Goal: Information Seeking & Learning: Check status

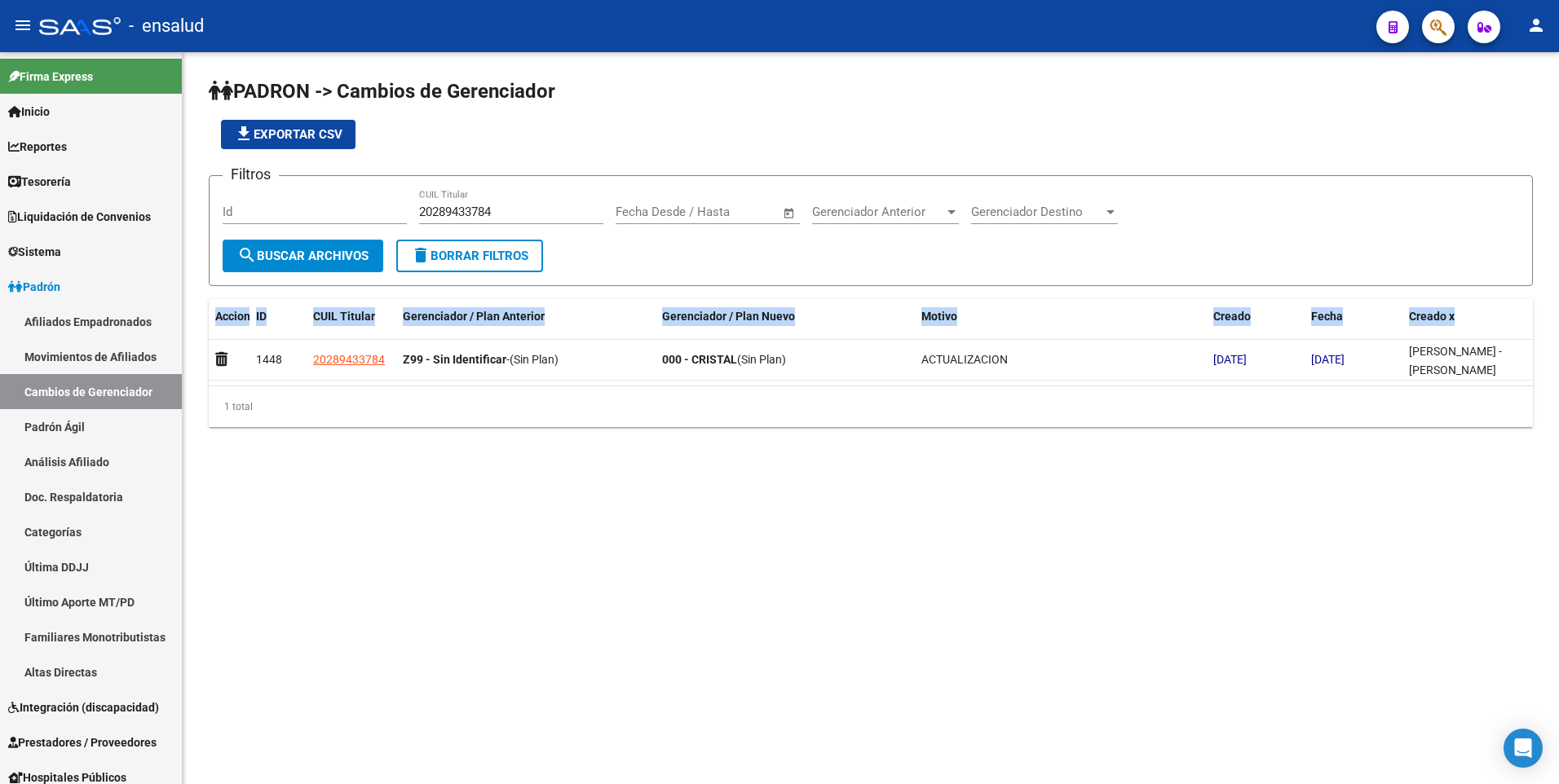
scroll to position [46, 0]
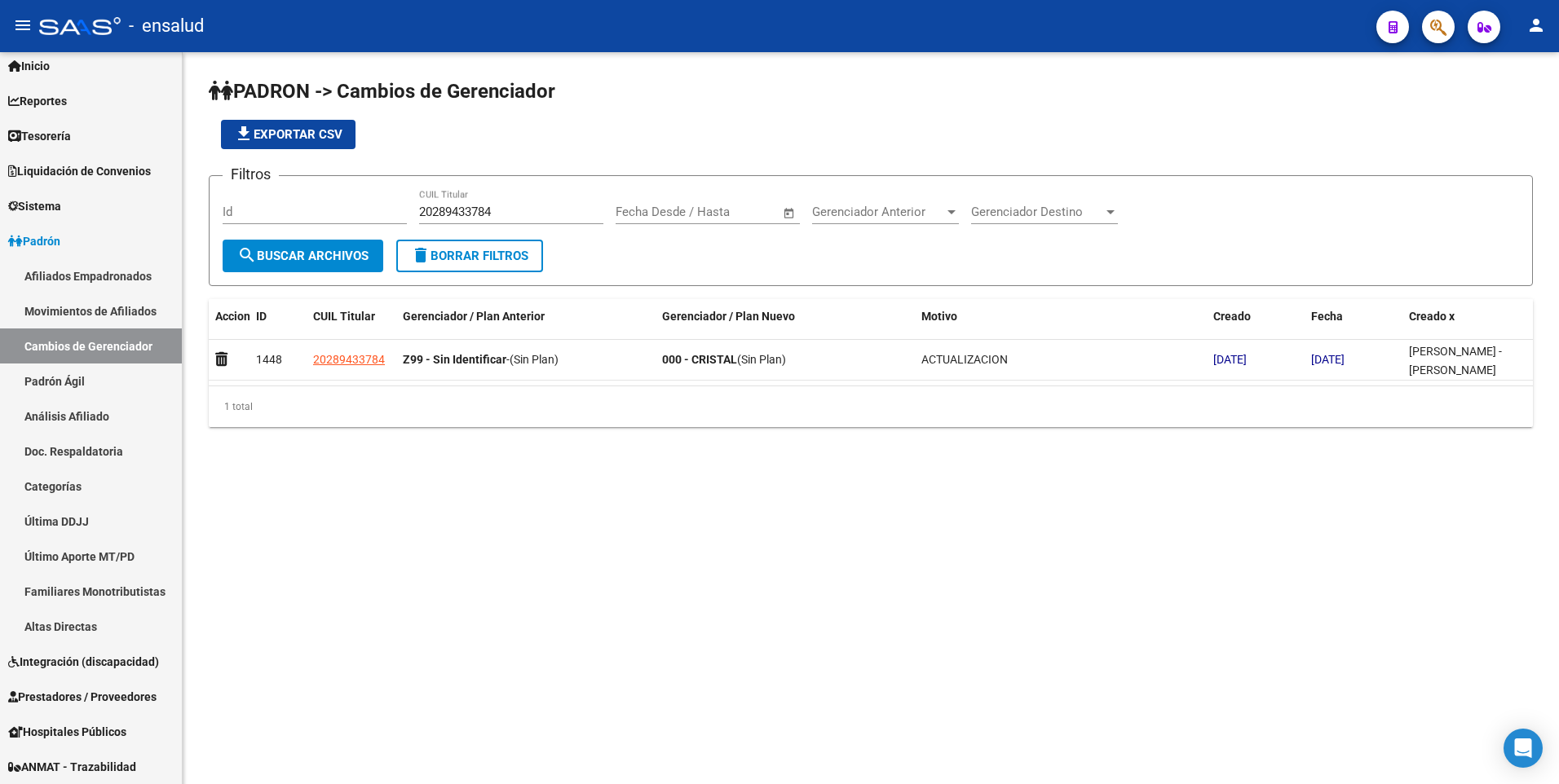
click at [372, 424] on div "1 total" at bounding box center [870, 407] width 1324 height 41
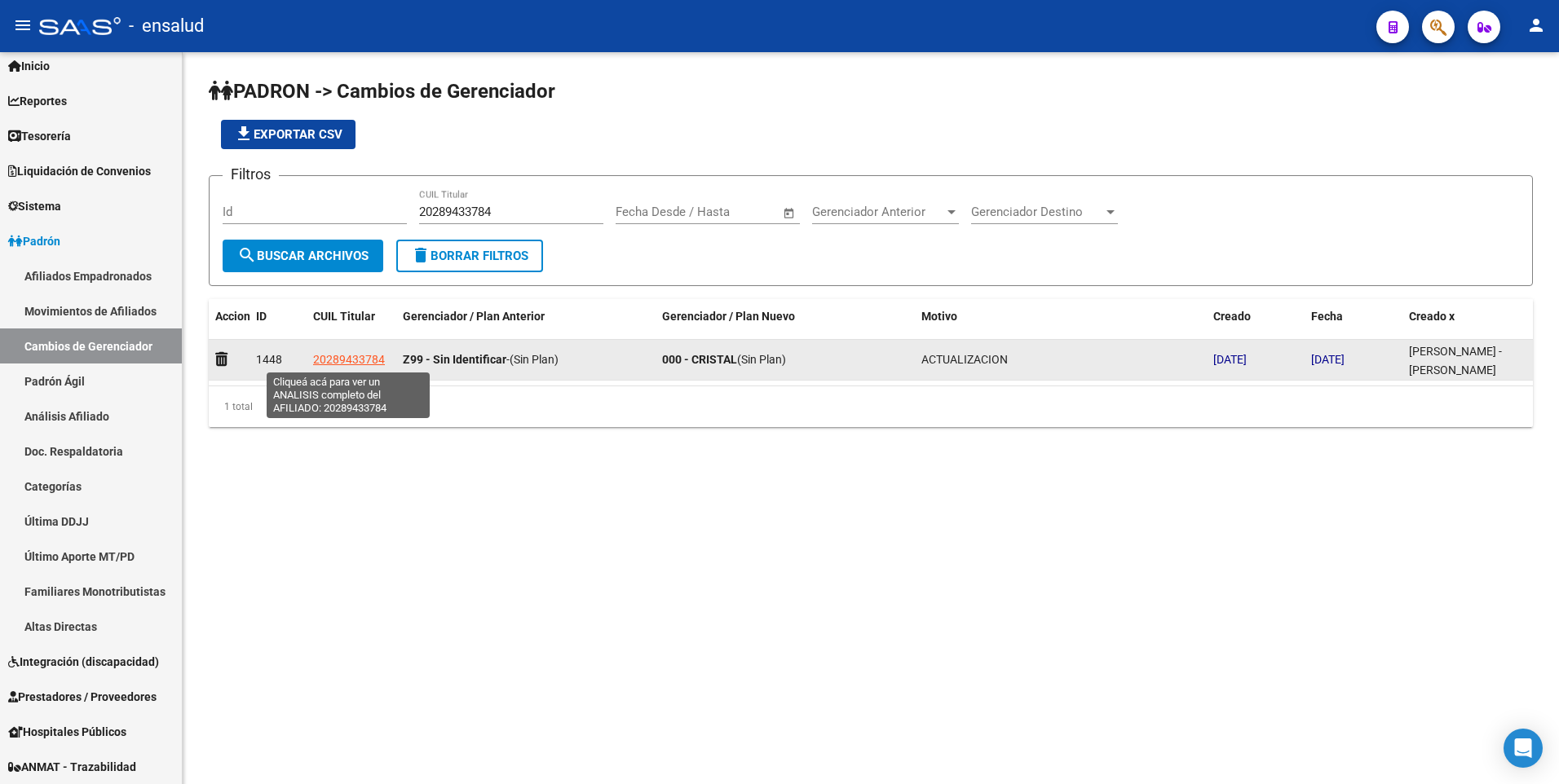
click at [355, 361] on span "20289433784" at bounding box center [349, 360] width 72 height 13
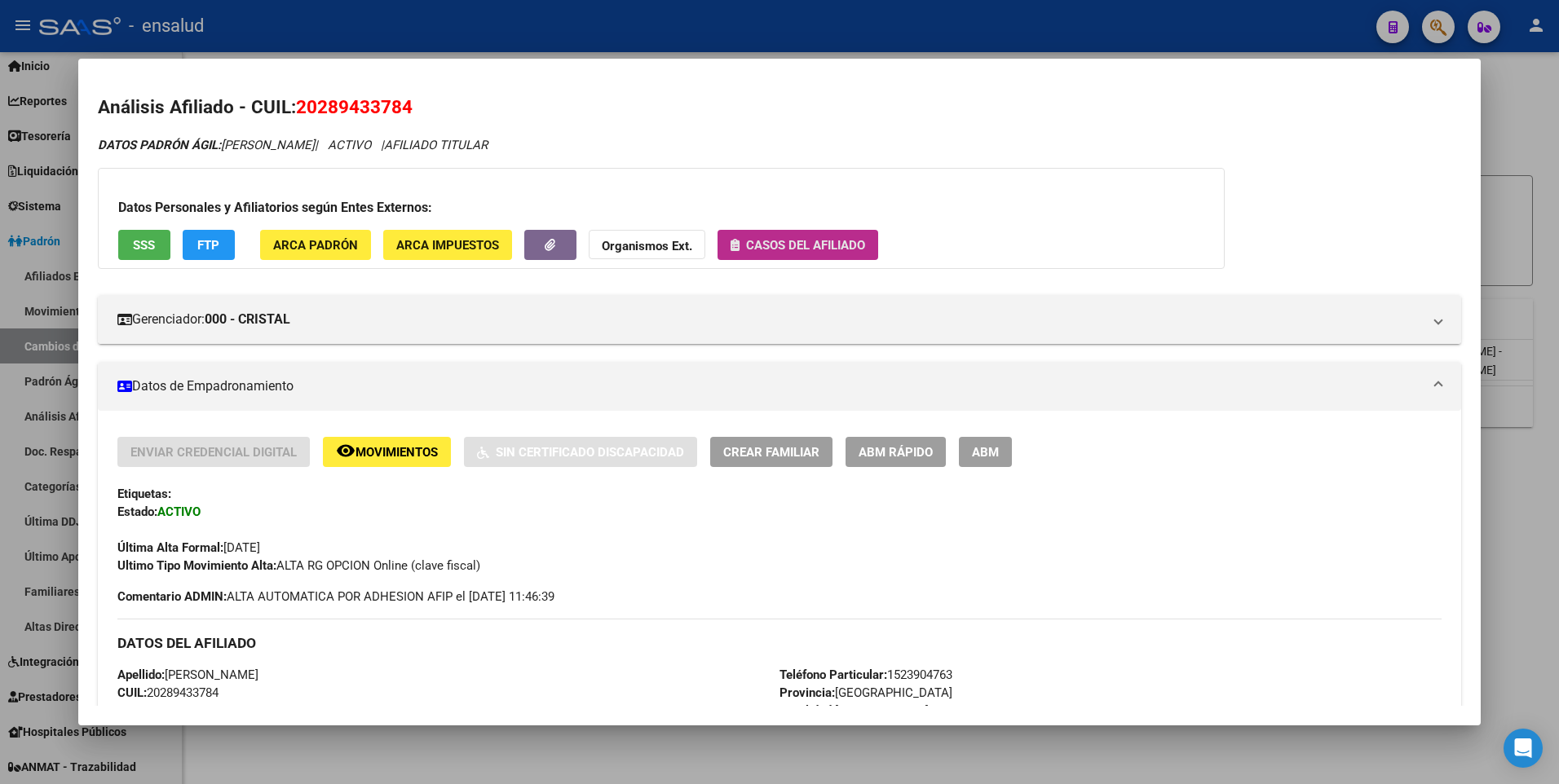
click at [829, 231] on button "Casos del afiliado" at bounding box center [797, 244] width 160 height 30
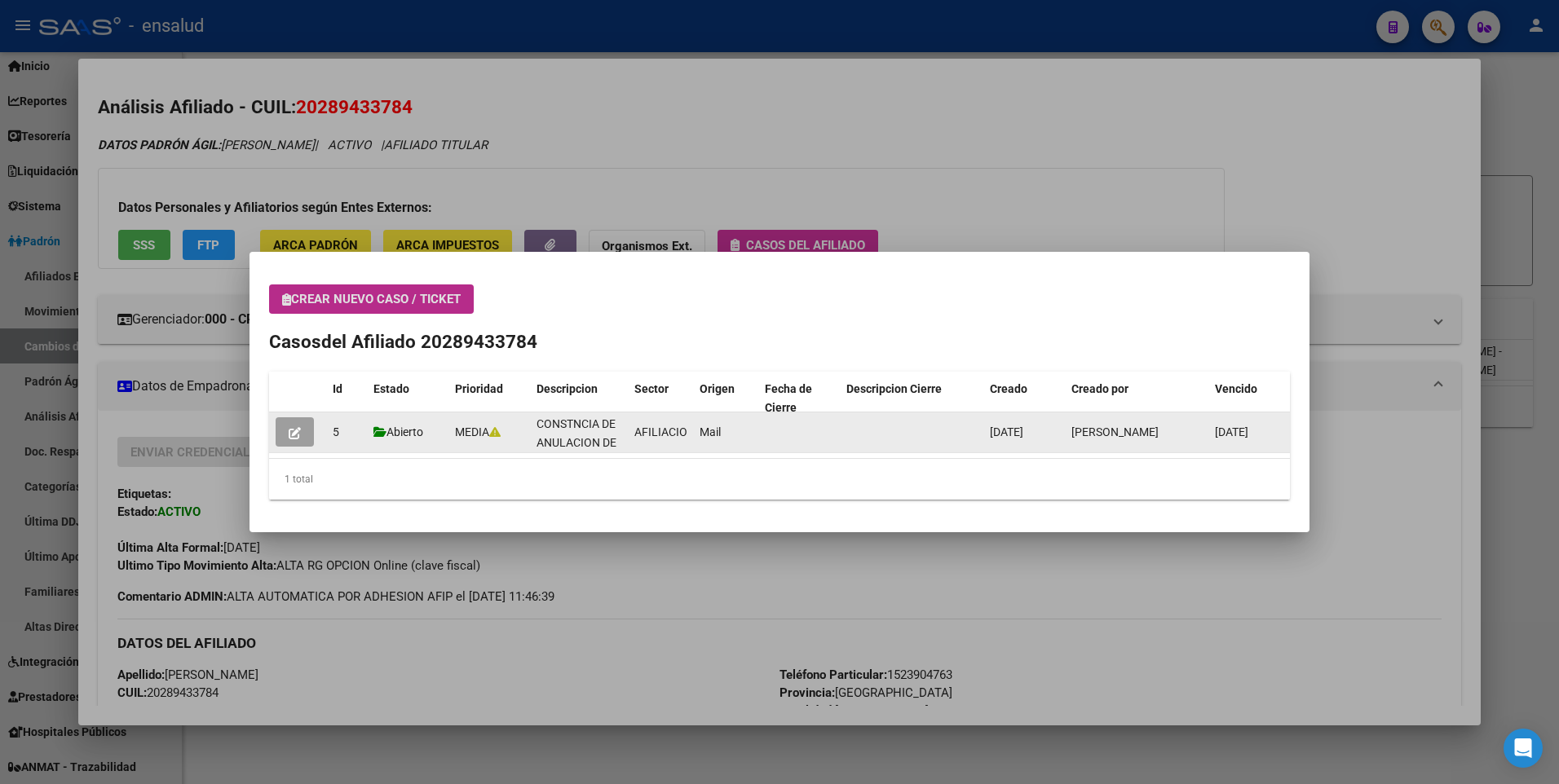
click at [396, 433] on span "Abierto" at bounding box center [398, 432] width 50 height 13
drag, startPoint x: 396, startPoint y: 433, endPoint x: 296, endPoint y: 436, distance: 100.0
click at [296, 436] on icon "button" at bounding box center [294, 433] width 12 height 12
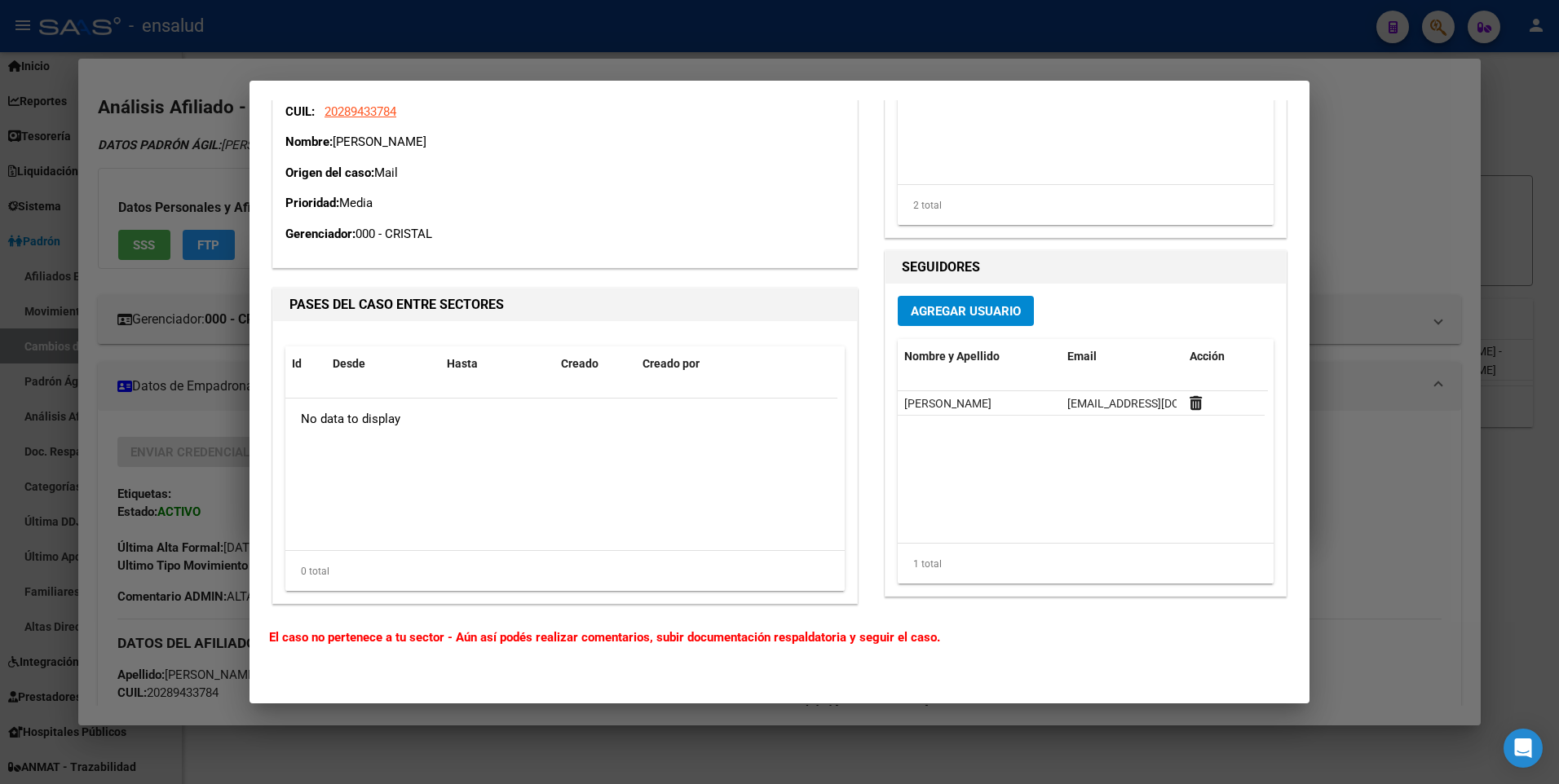
scroll to position [98, 0]
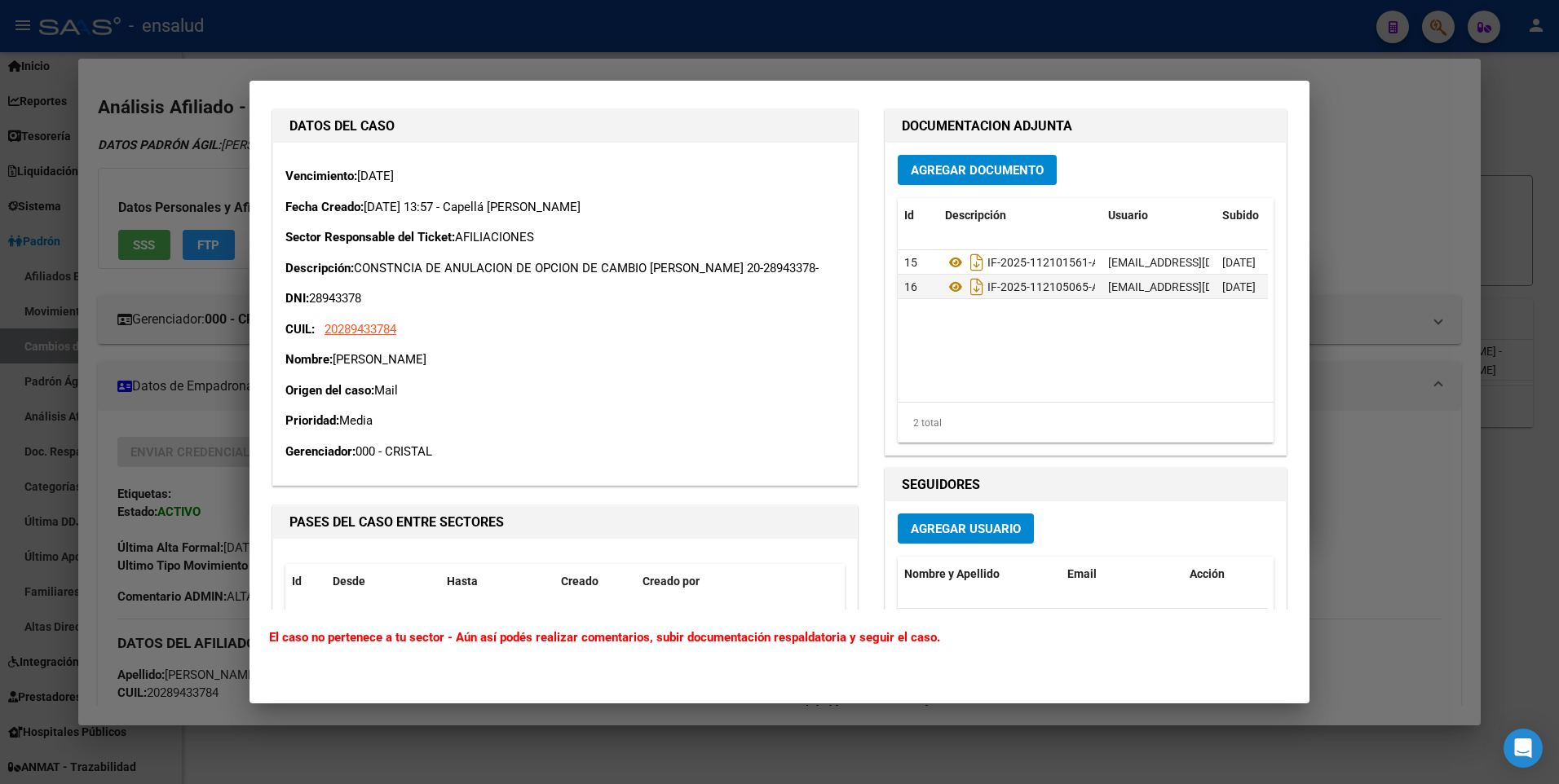
click at [971, 300] on datatable-selection "15 IF-2025-112101561-APN-SGSUSS#SSS [EMAIL_ADDRESS][DOMAIN_NAME] - [PERSON_NAME…" at bounding box center [1082, 295] width 370 height 15
click at [974, 289] on icon "Descargar documento" at bounding box center [976, 287] width 22 height 26
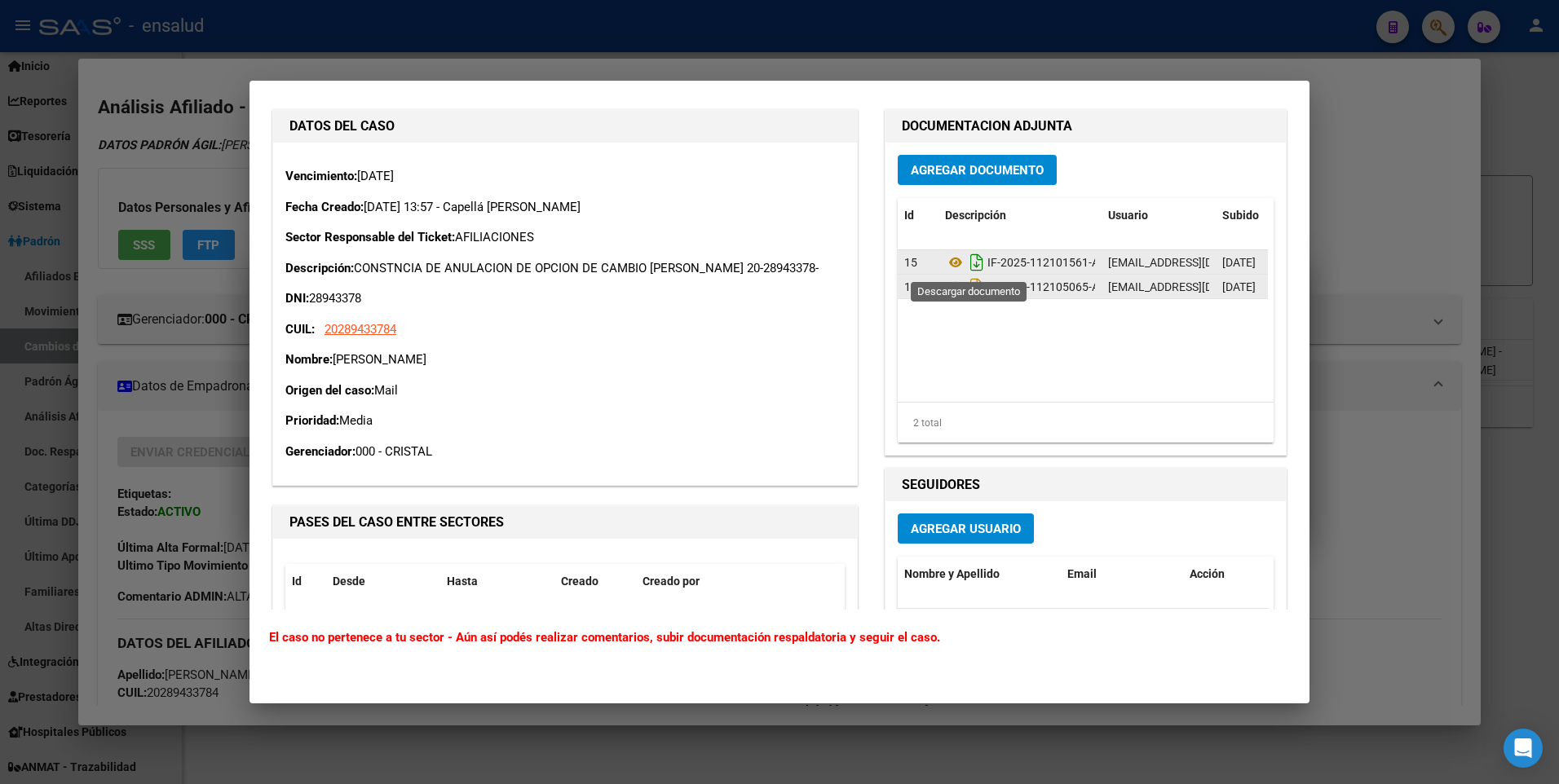
click at [974, 264] on icon "Descargar documento" at bounding box center [976, 262] width 22 height 26
click at [1400, 160] on div at bounding box center [780, 392] width 1559 height 784
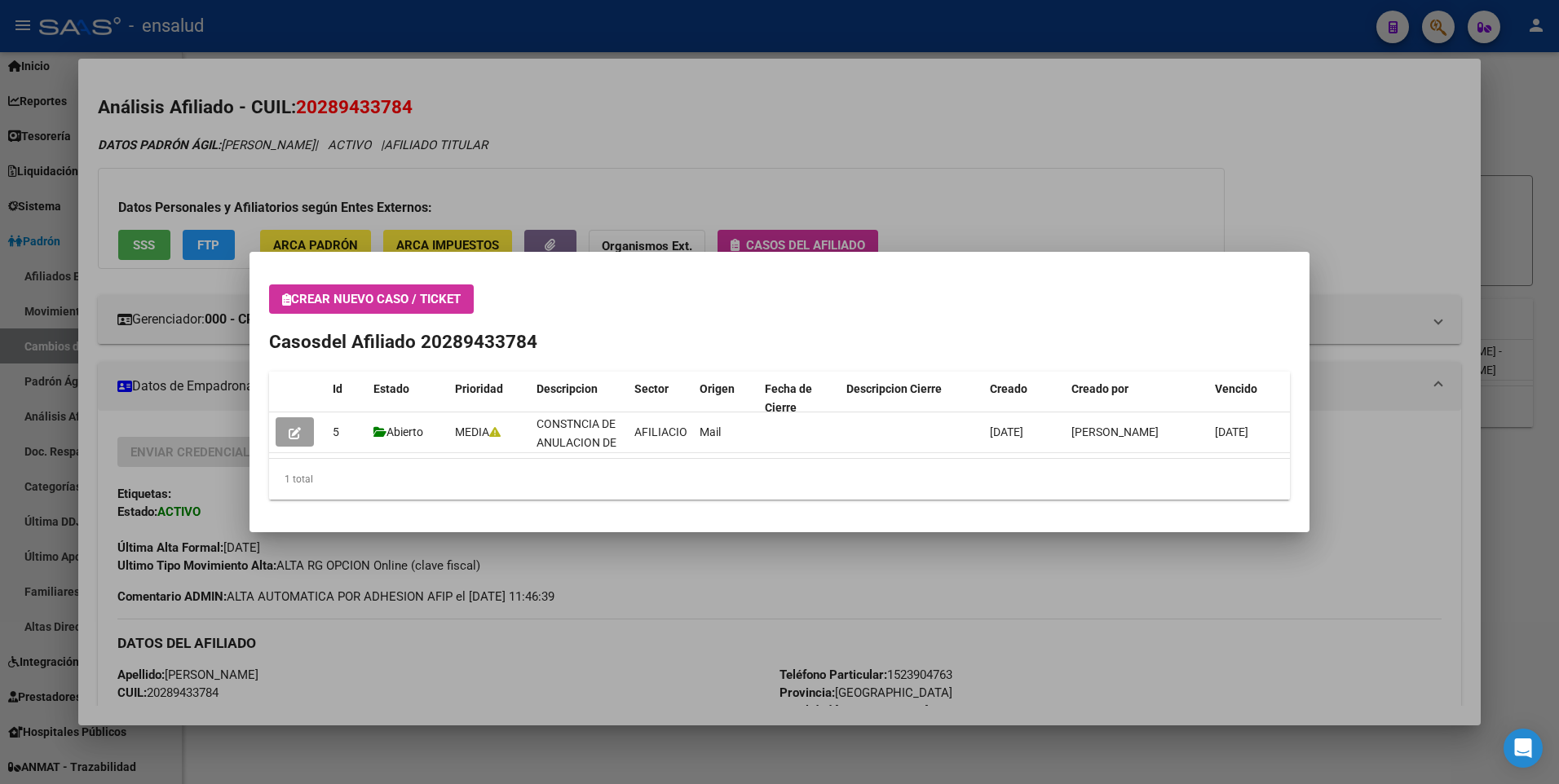
click at [1441, 304] on div at bounding box center [780, 392] width 1559 height 784
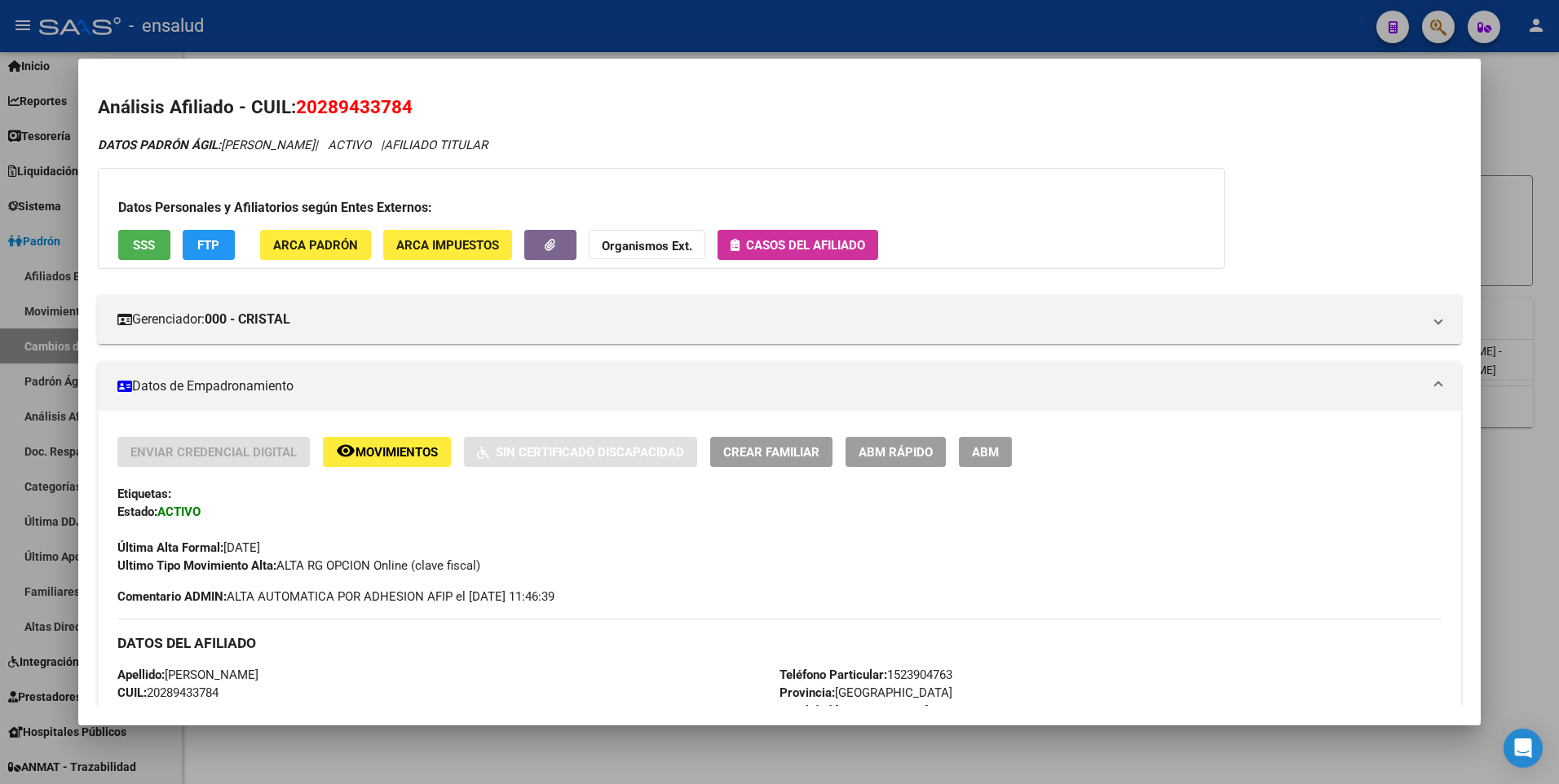
click at [1532, 126] on div at bounding box center [780, 392] width 1559 height 784
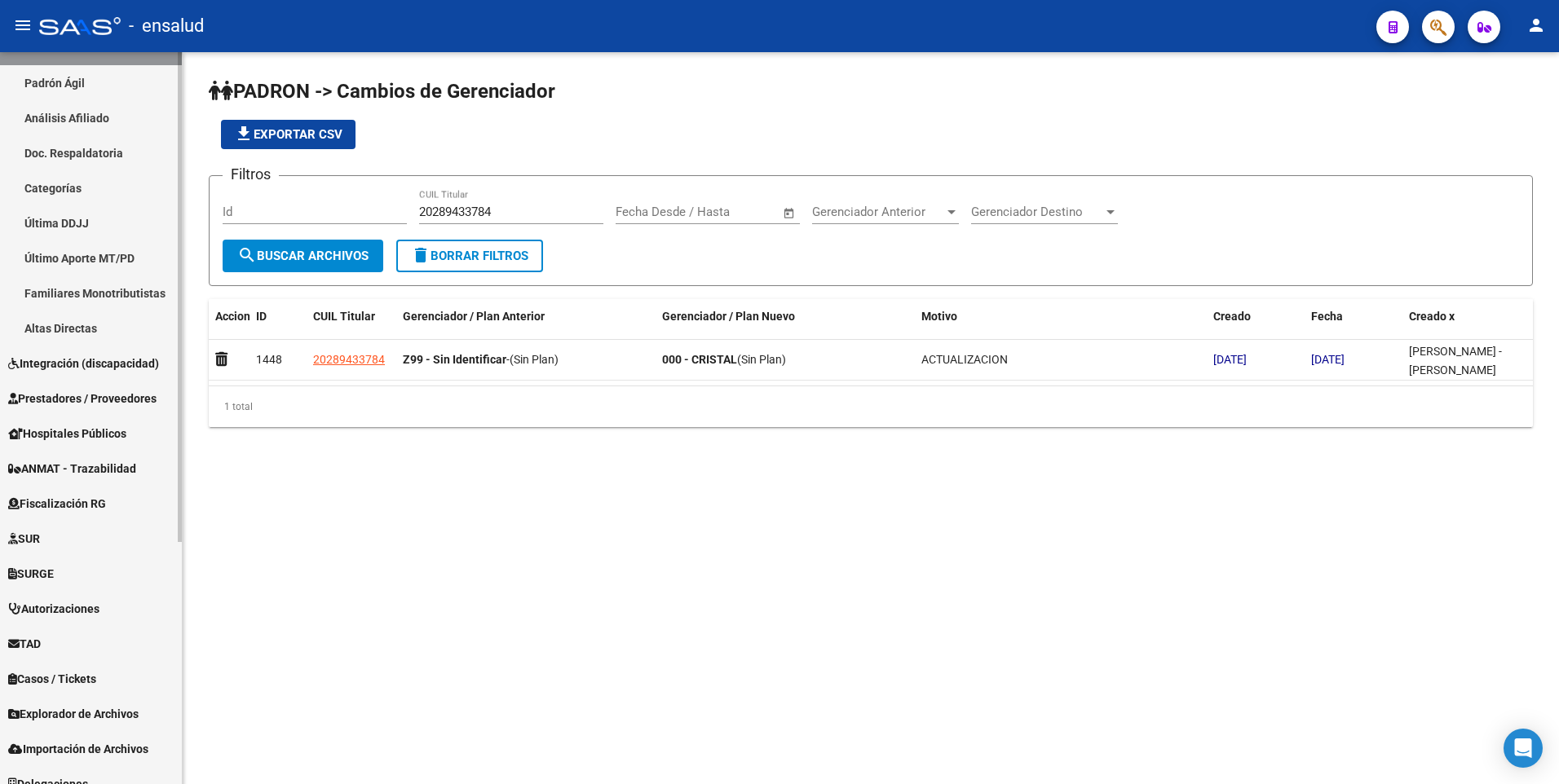
scroll to position [361, 0]
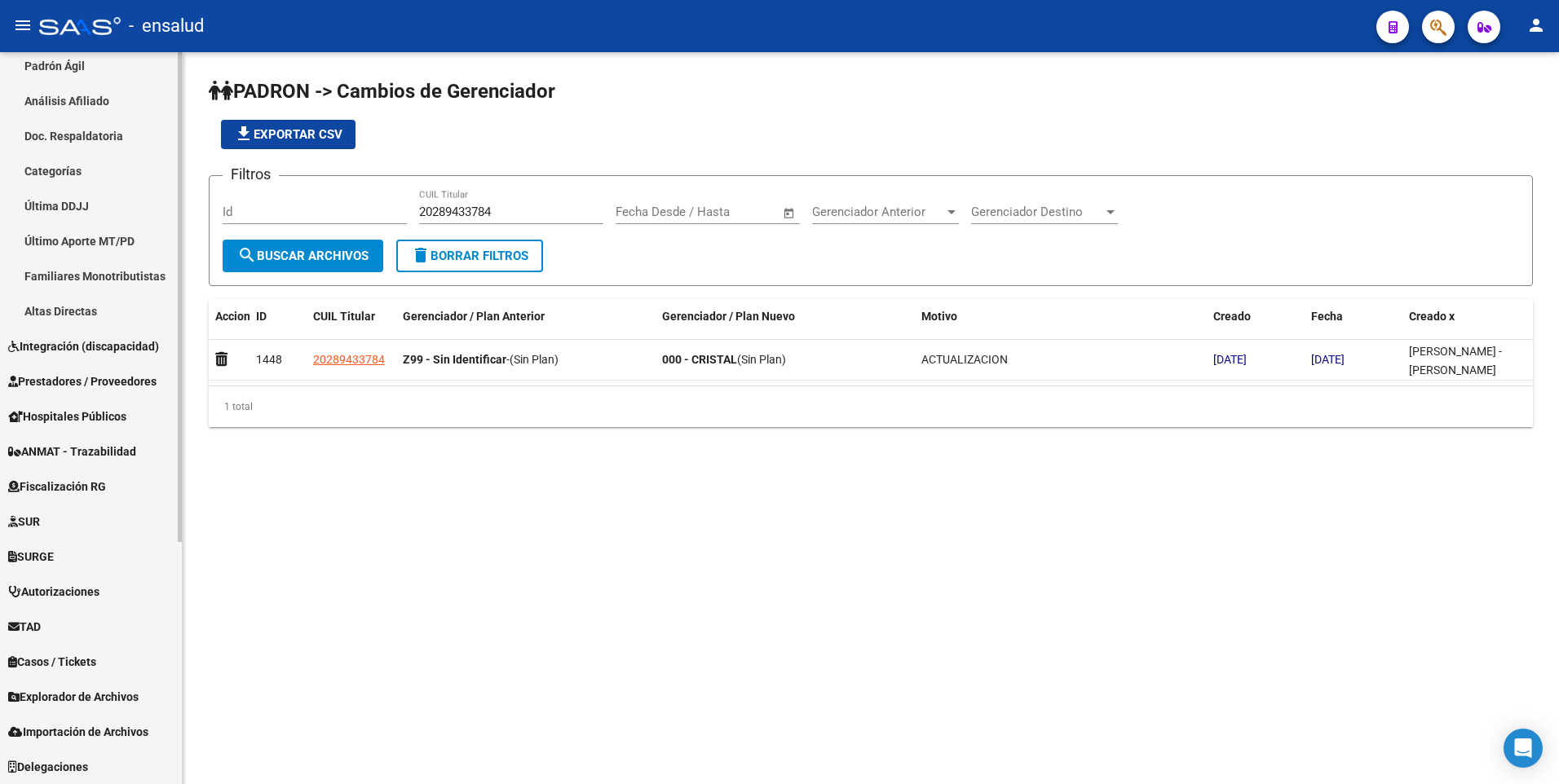
click at [136, 684] on div "Firma Express Inicio Calendario SSS Instructivos Contacto OS Reportes Tablero d…" at bounding box center [93, 237] width 186 height 1093
click at [24, 623] on span "TAD" at bounding box center [24, 627] width 33 height 18
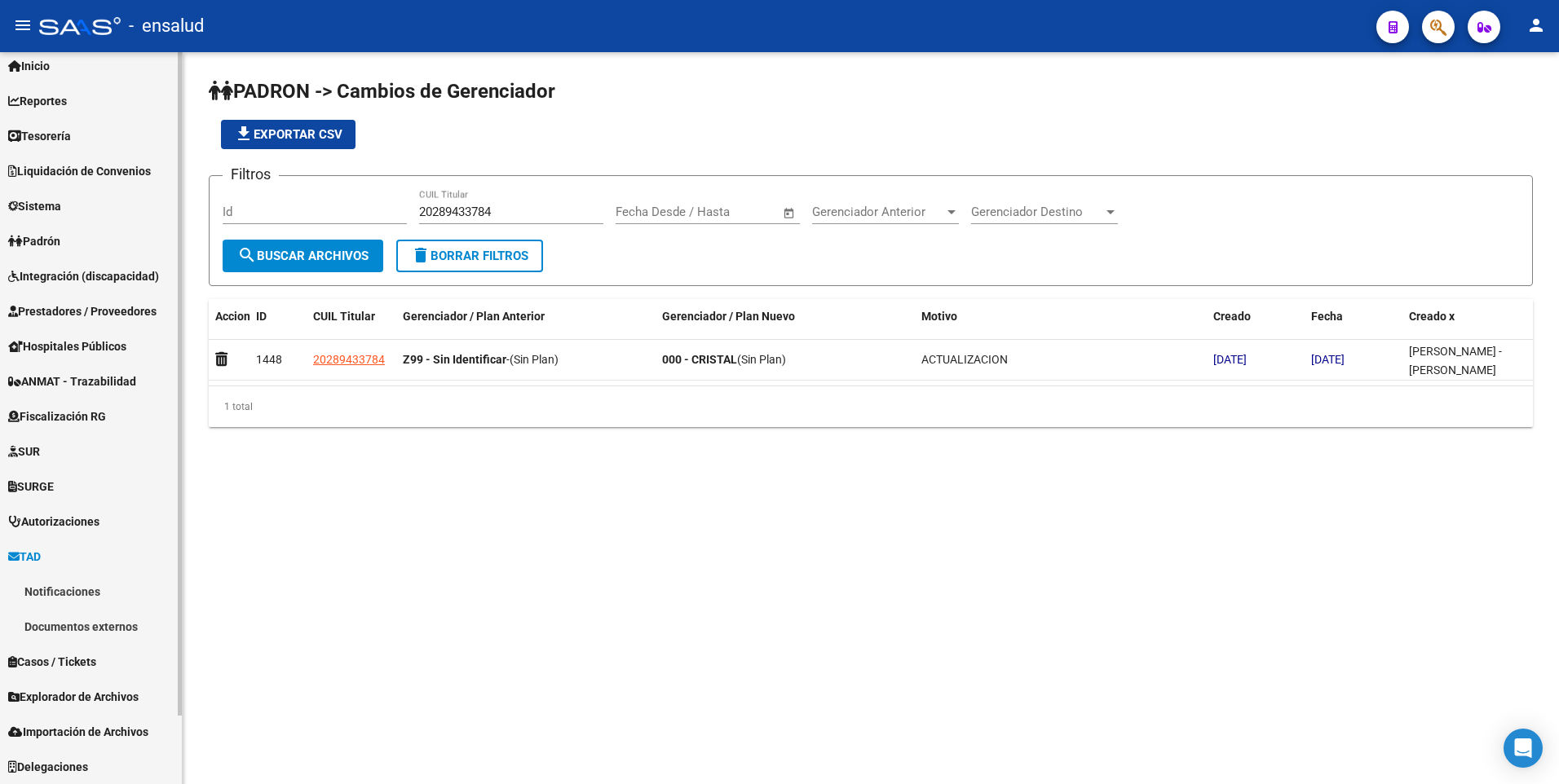
scroll to position [46, 0]
click at [65, 594] on link "Notificaciones" at bounding box center [91, 591] width 182 height 35
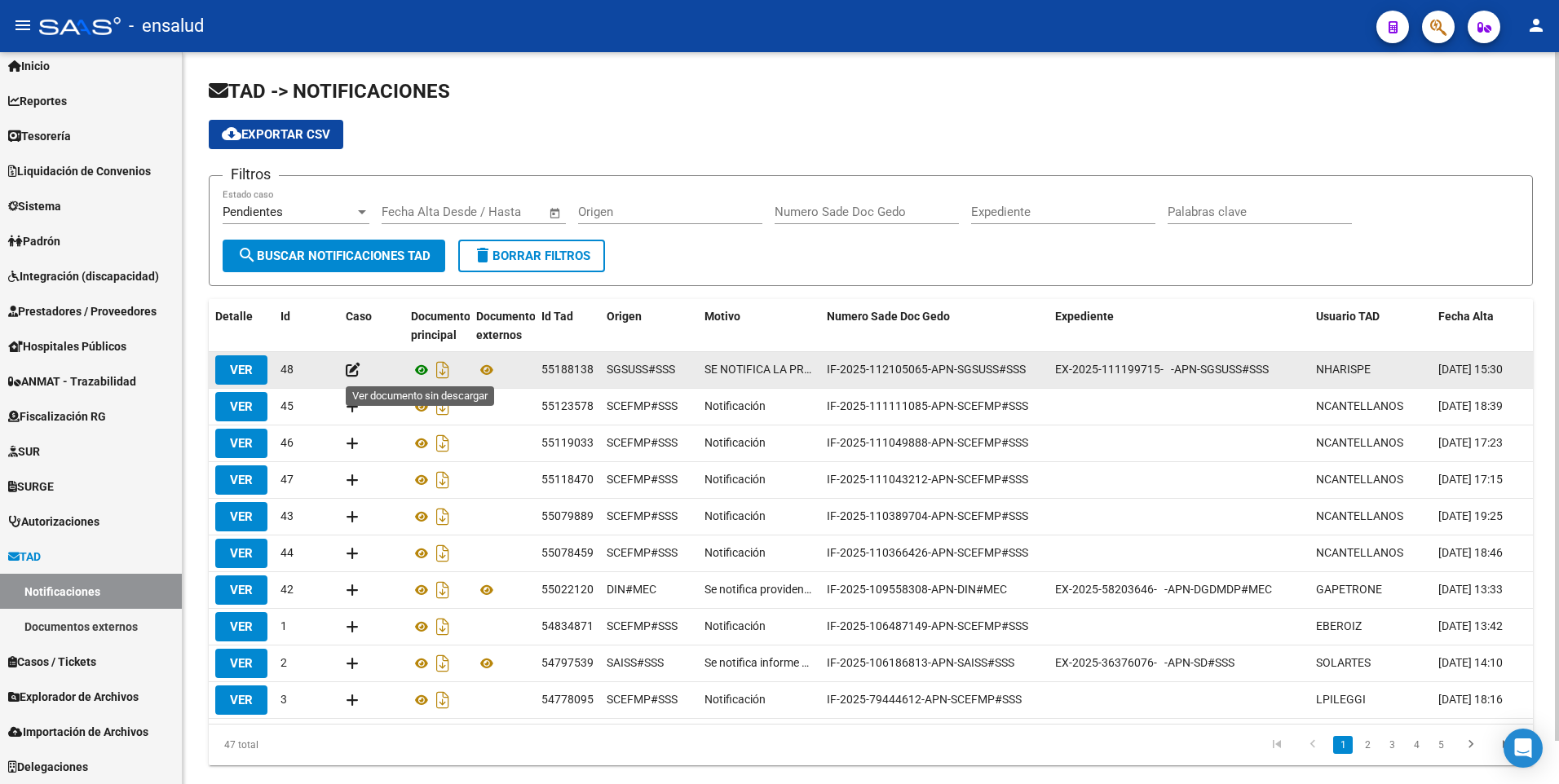
click at [424, 371] on icon at bounding box center [422, 370] width 22 height 20
click at [354, 366] on icon at bounding box center [353, 369] width 15 height 16
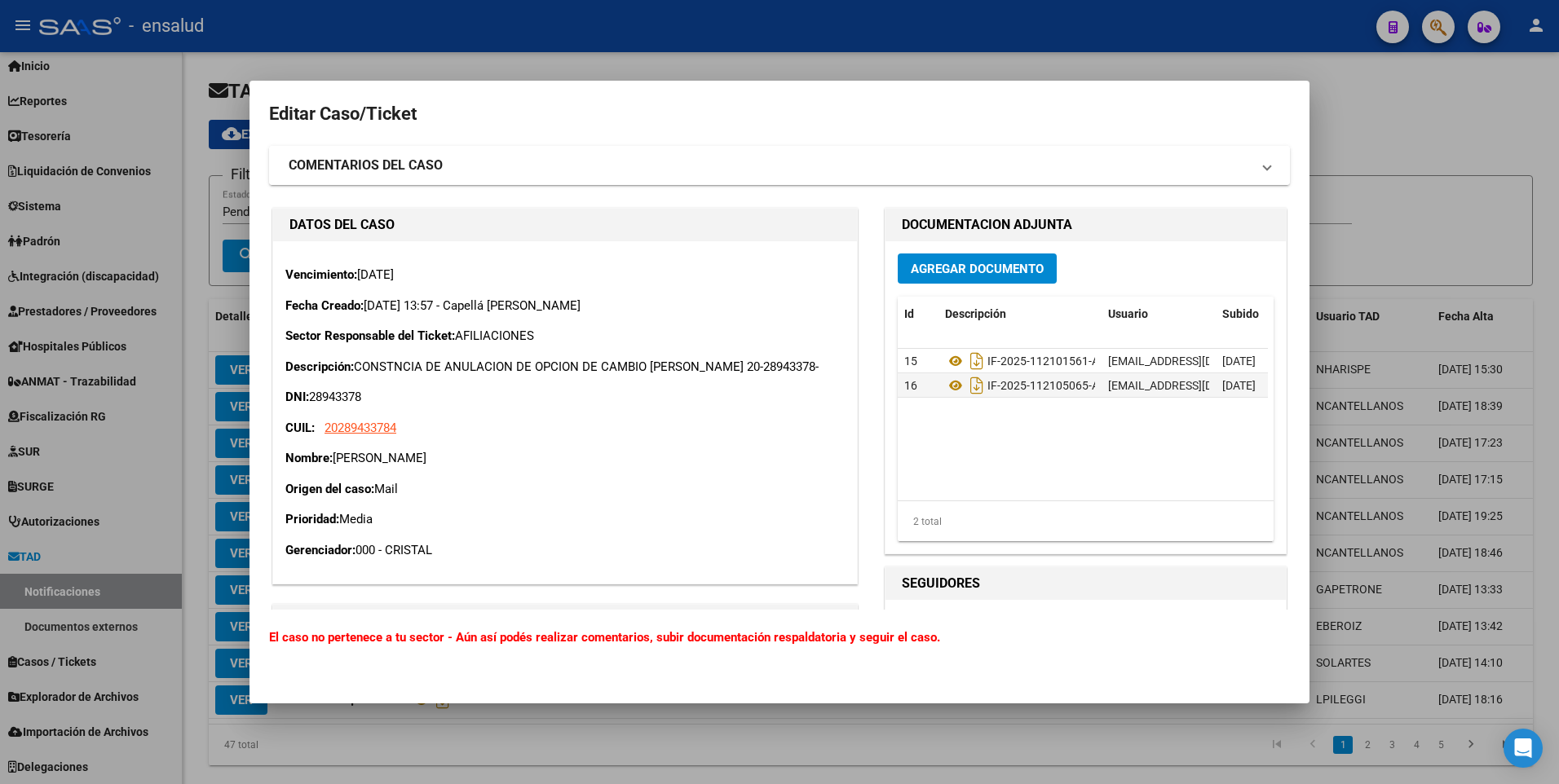
click at [1264, 162] on span at bounding box center [1267, 165] width 7 height 20
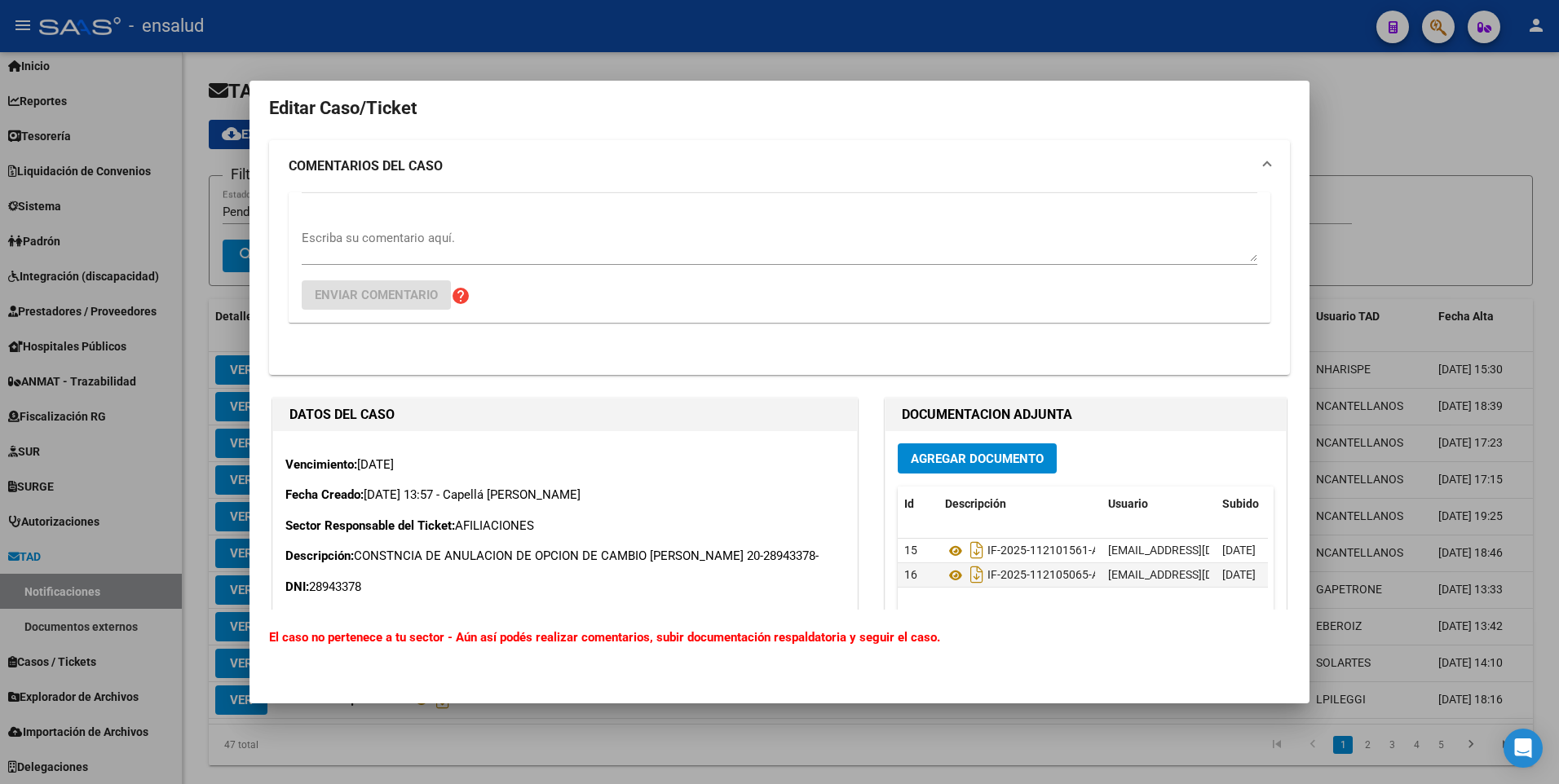
scroll to position [53, 0]
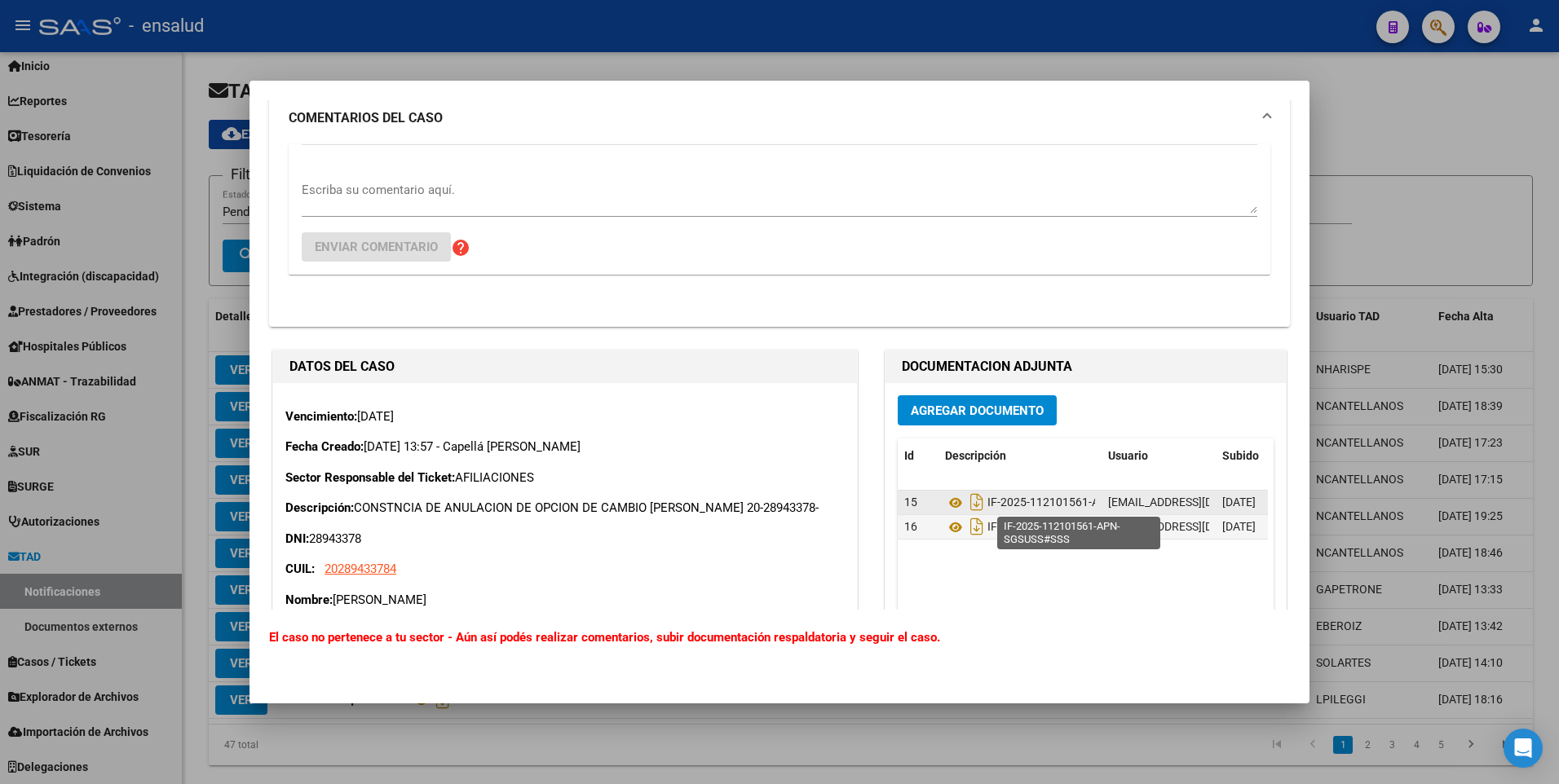
click at [1043, 503] on span "IF-2025-112101561-APN-SGSUSS#SSS" at bounding box center [1087, 503] width 199 height 13
click at [975, 499] on icon "Descargar documento" at bounding box center [976, 502] width 22 height 26
click at [1385, 95] on div at bounding box center [780, 392] width 1559 height 784
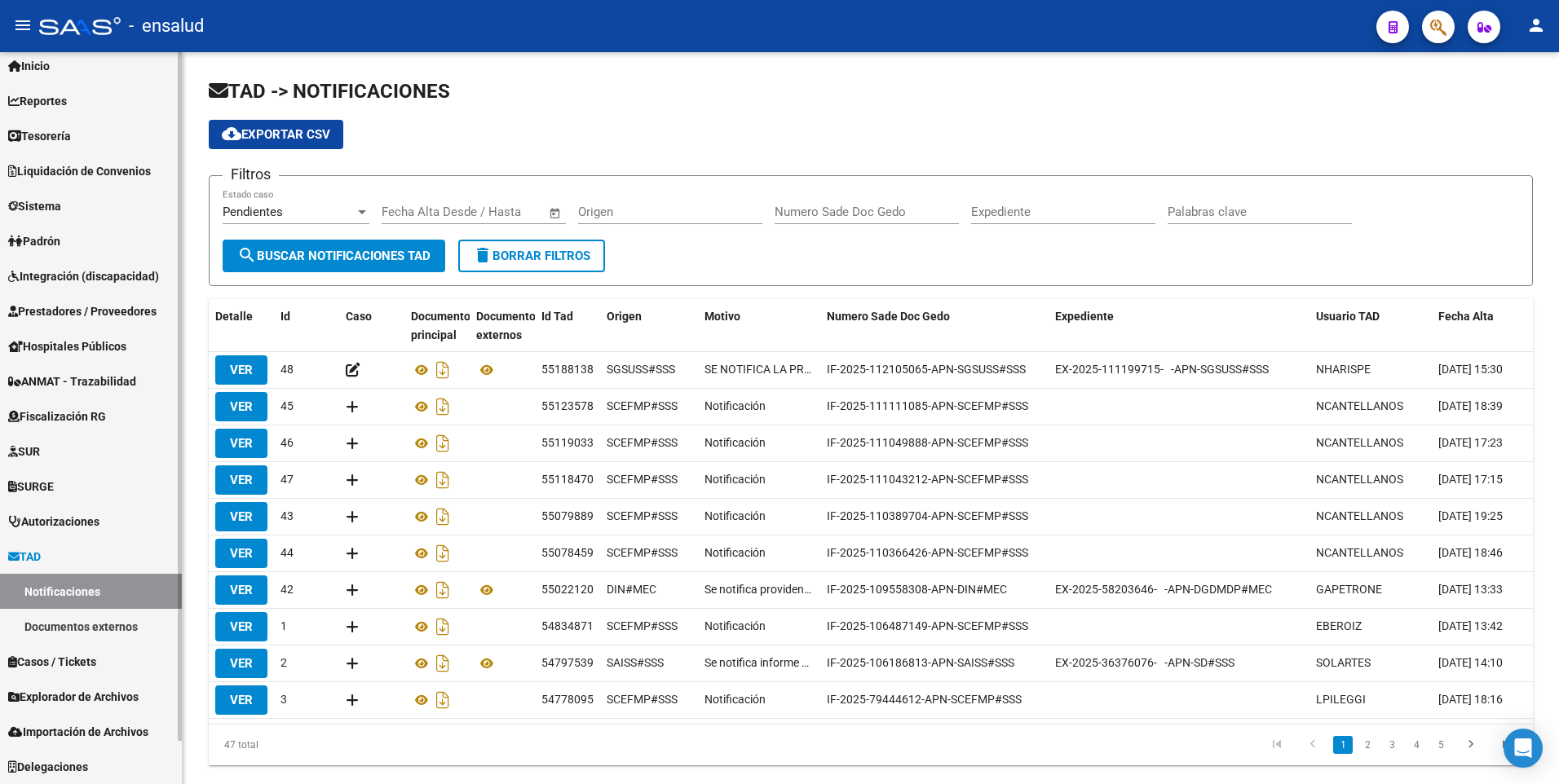
click at [60, 246] on span "Padrón" at bounding box center [35, 241] width 52 height 18
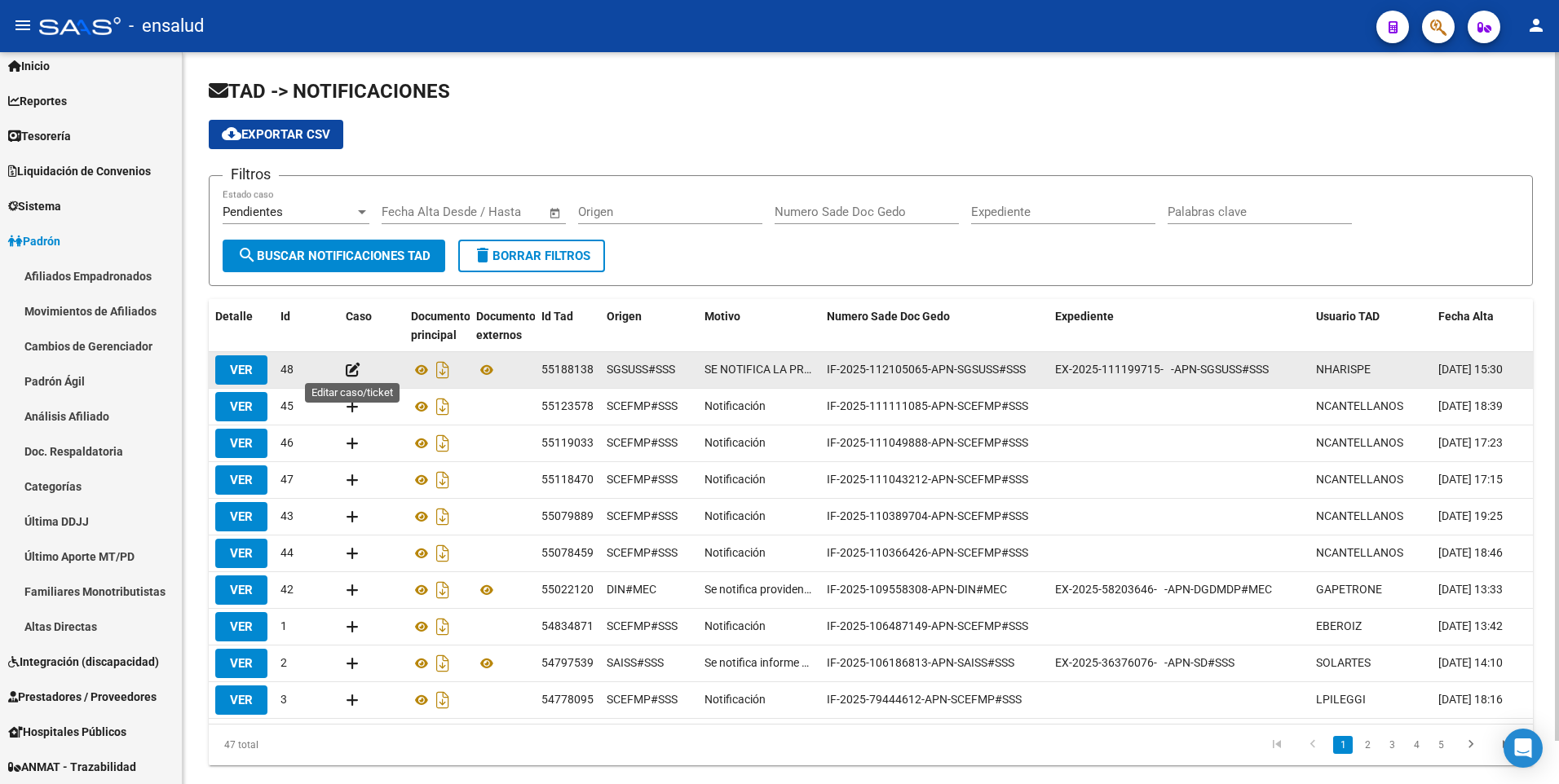
click at [355, 366] on icon at bounding box center [353, 369] width 15 height 16
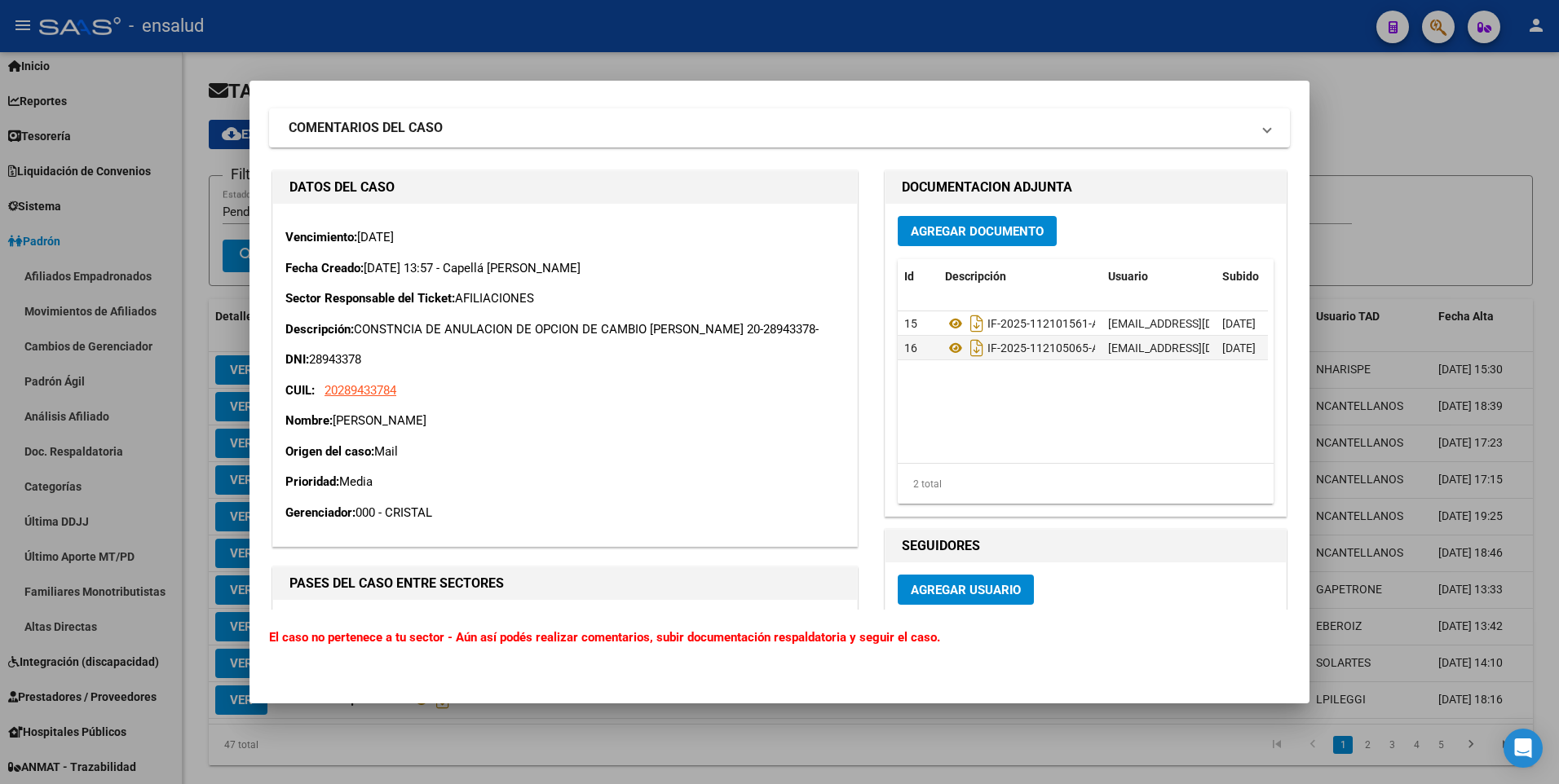
scroll to position [0, 0]
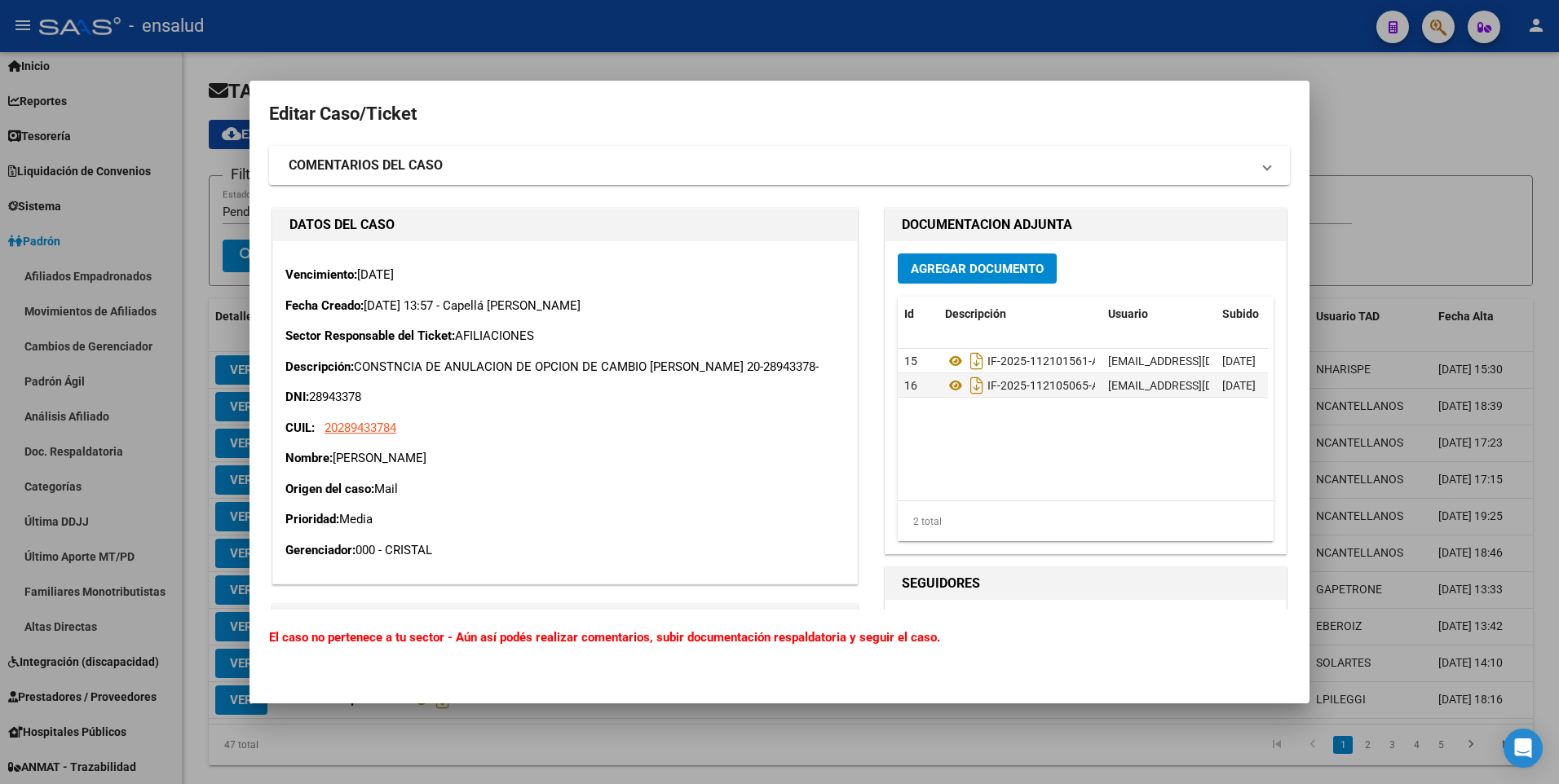
click at [1376, 137] on div at bounding box center [780, 392] width 1559 height 784
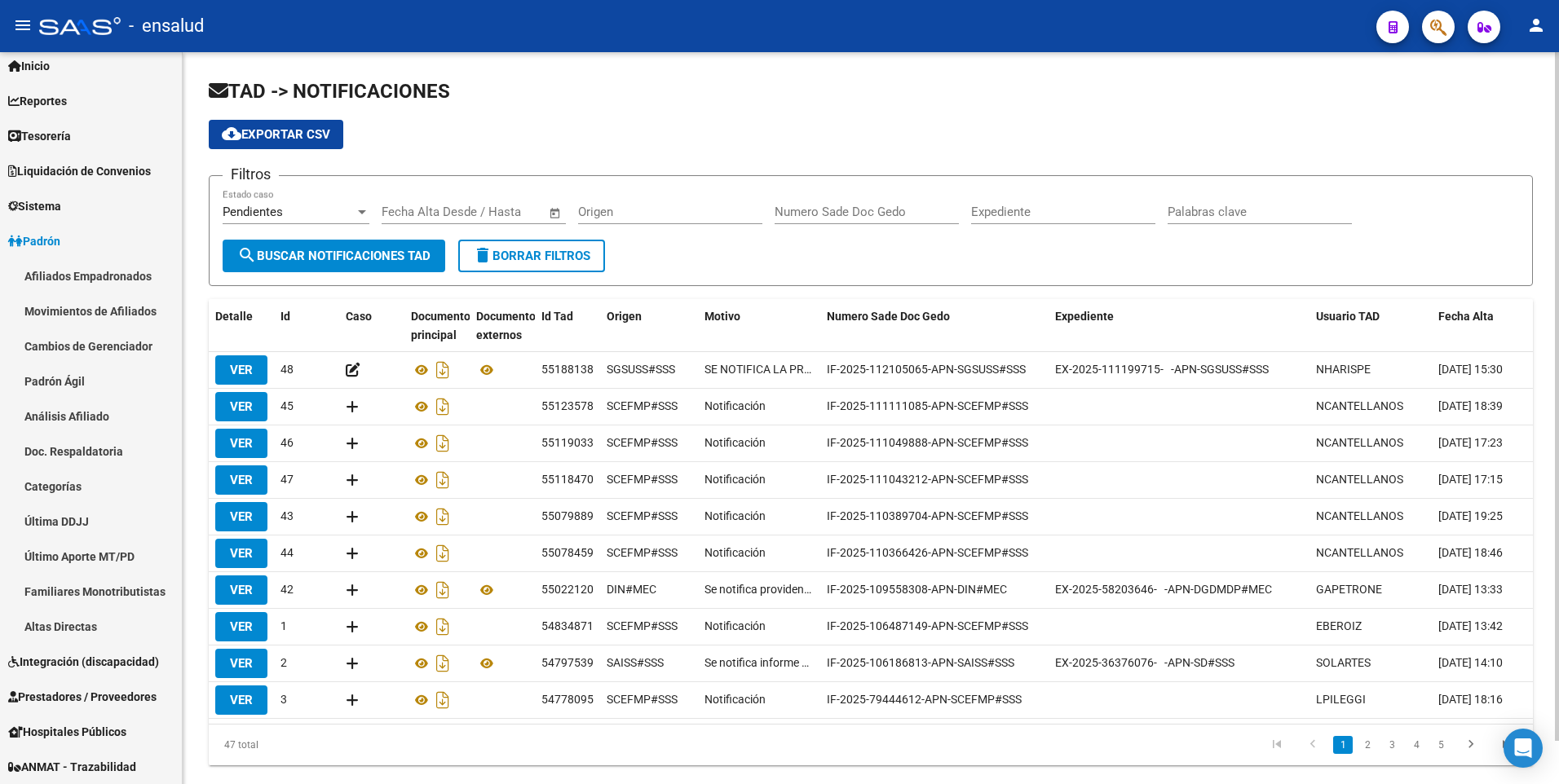
scroll to position [46, 0]
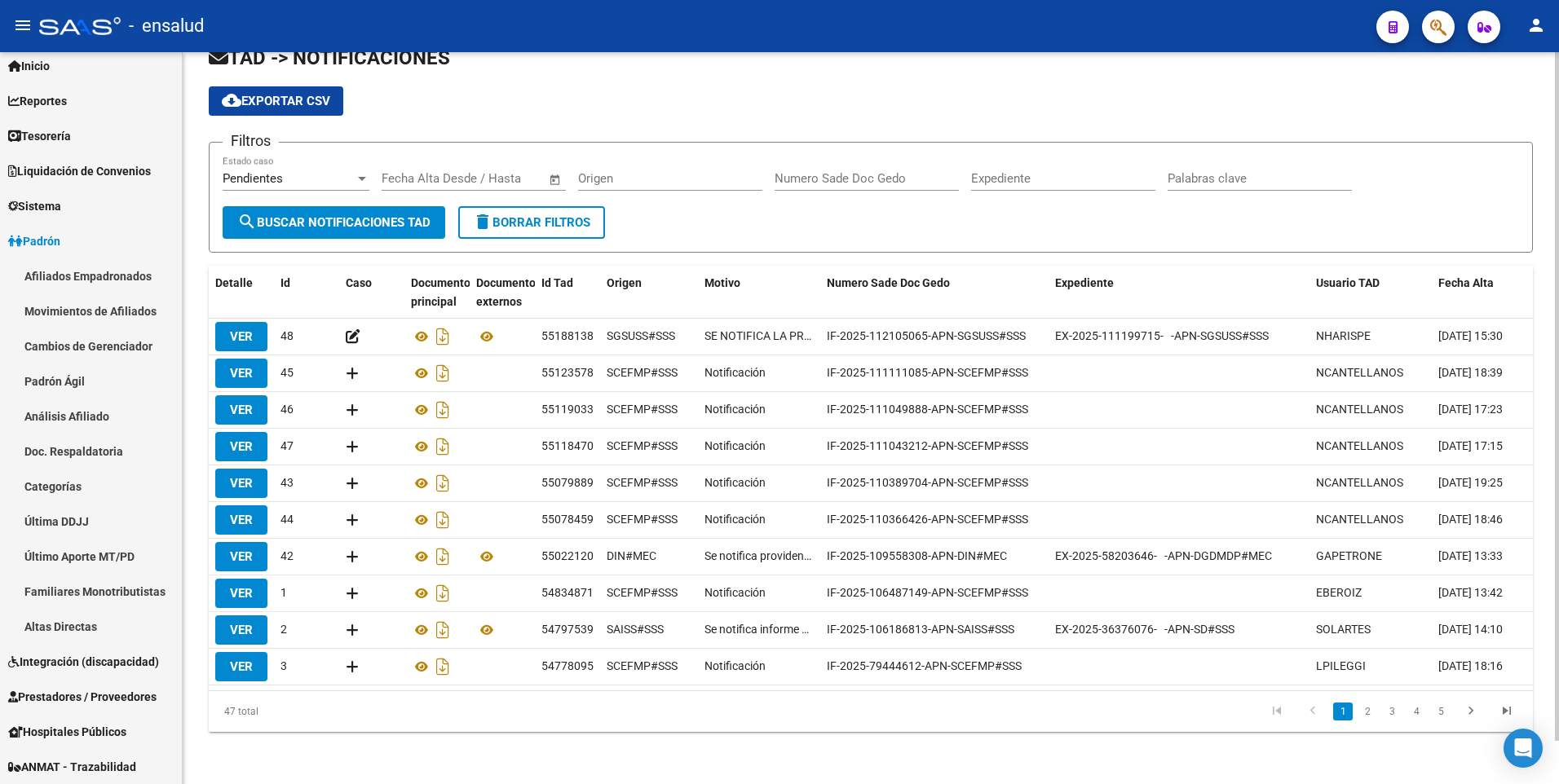
click at [1558, 589] on html "menu - ensalud person Firma Express Inicio Calendario SSS Instructivos Contacto…" at bounding box center [780, 392] width 1559 height 784
click at [1371, 705] on link "2" at bounding box center [1367, 711] width 20 height 18
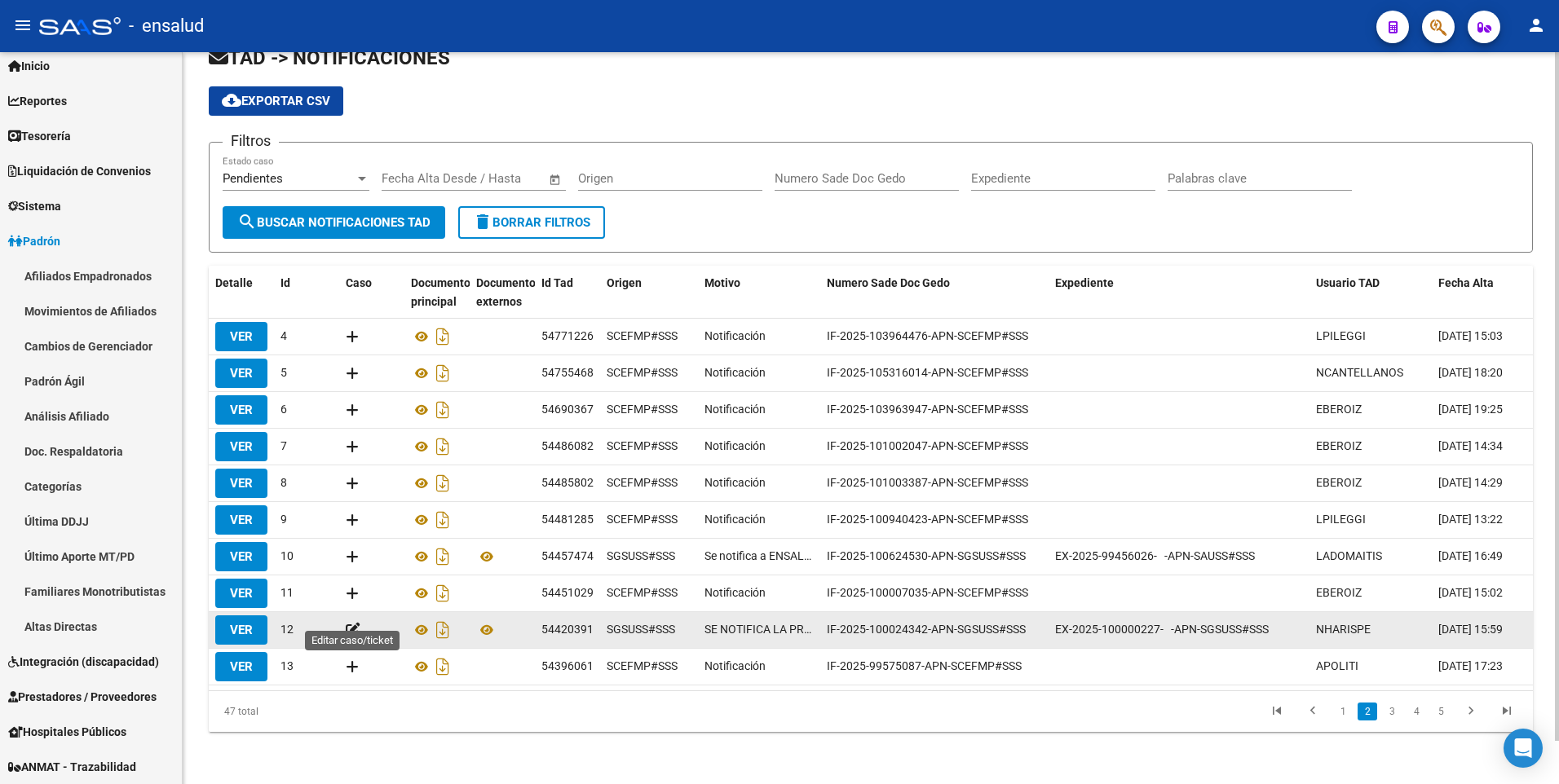
click at [352, 622] on icon at bounding box center [353, 629] width 15 height 16
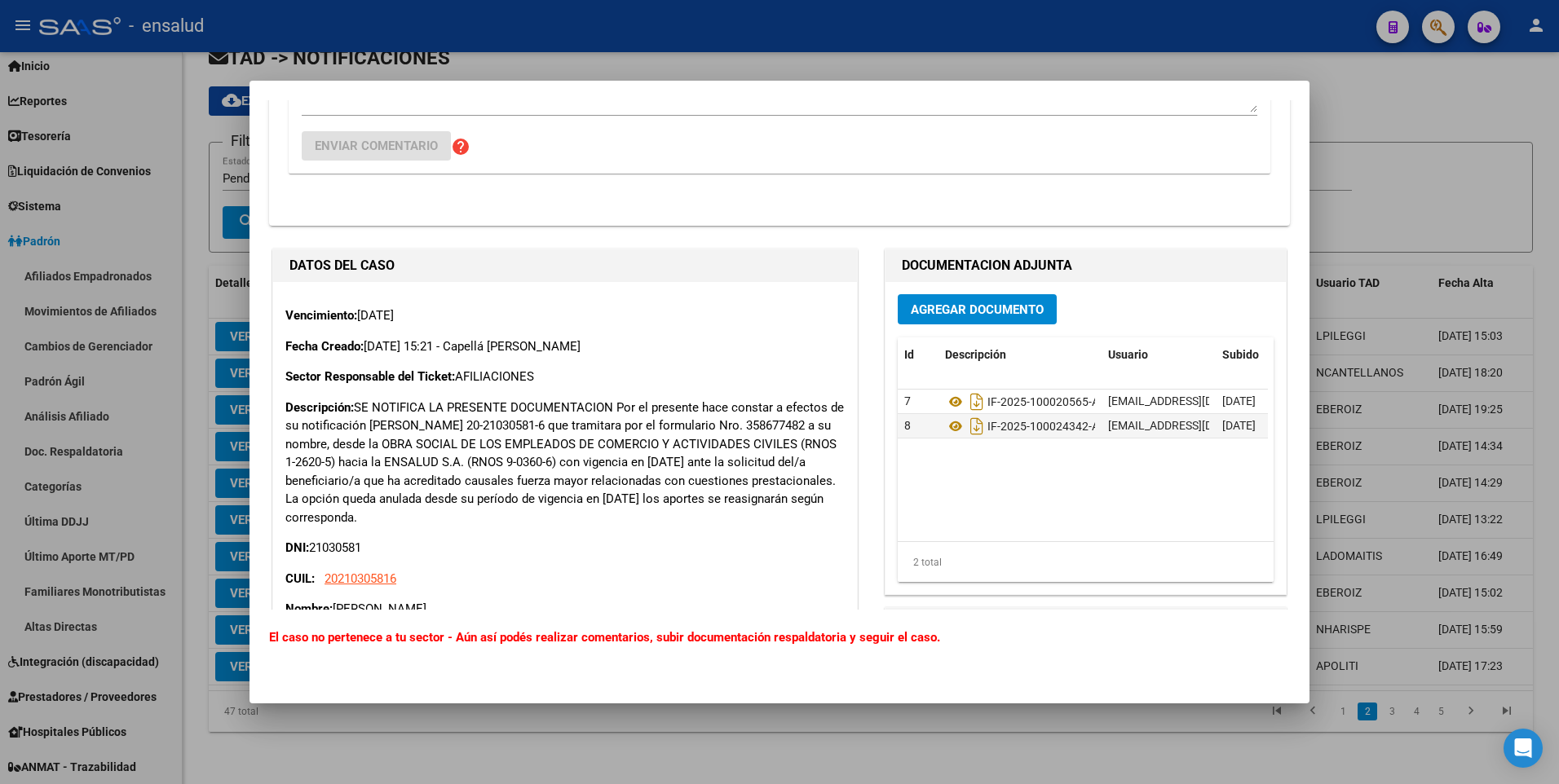
scroll to position [308, 0]
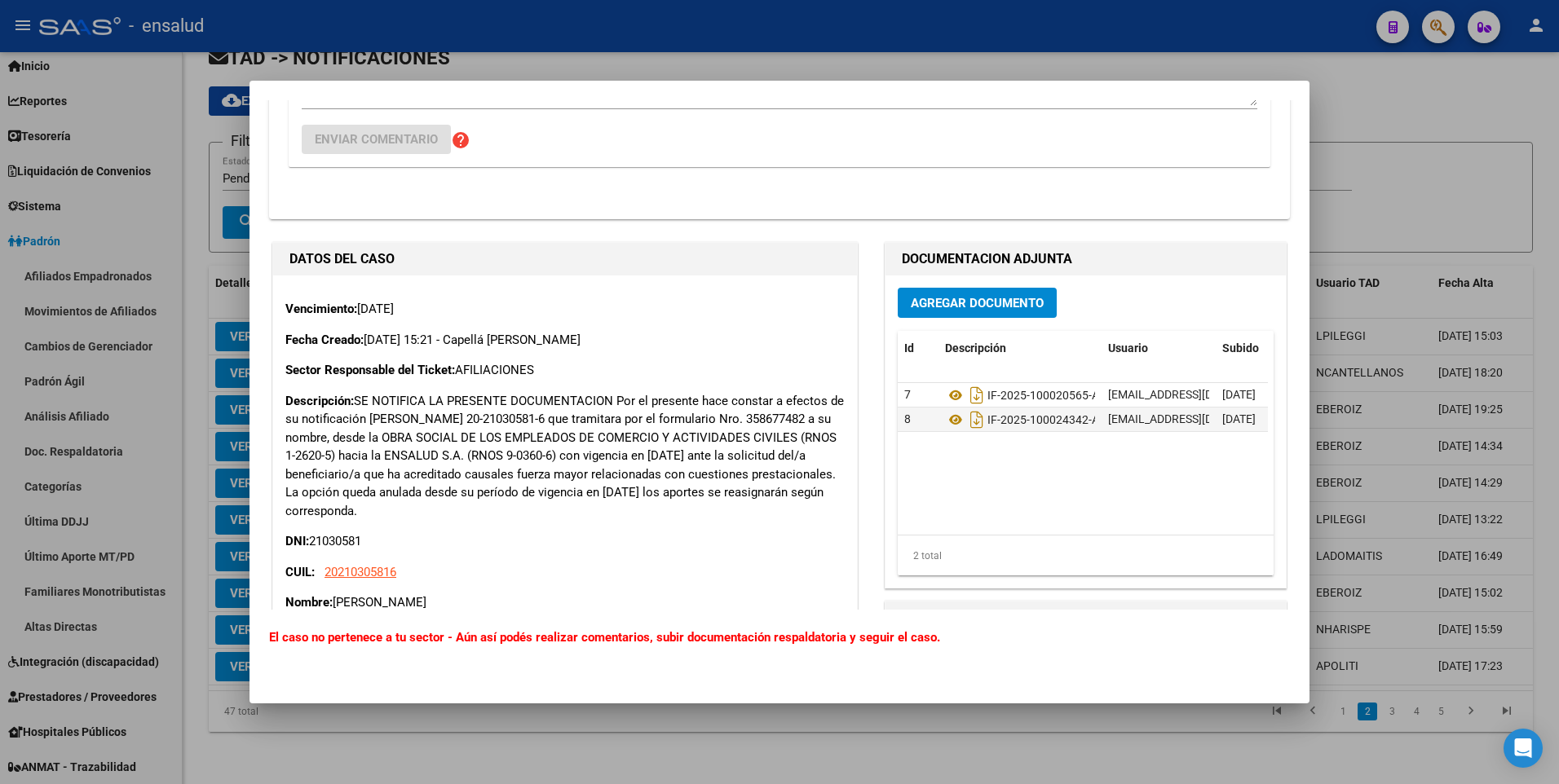
click at [1347, 133] on div at bounding box center [780, 392] width 1559 height 784
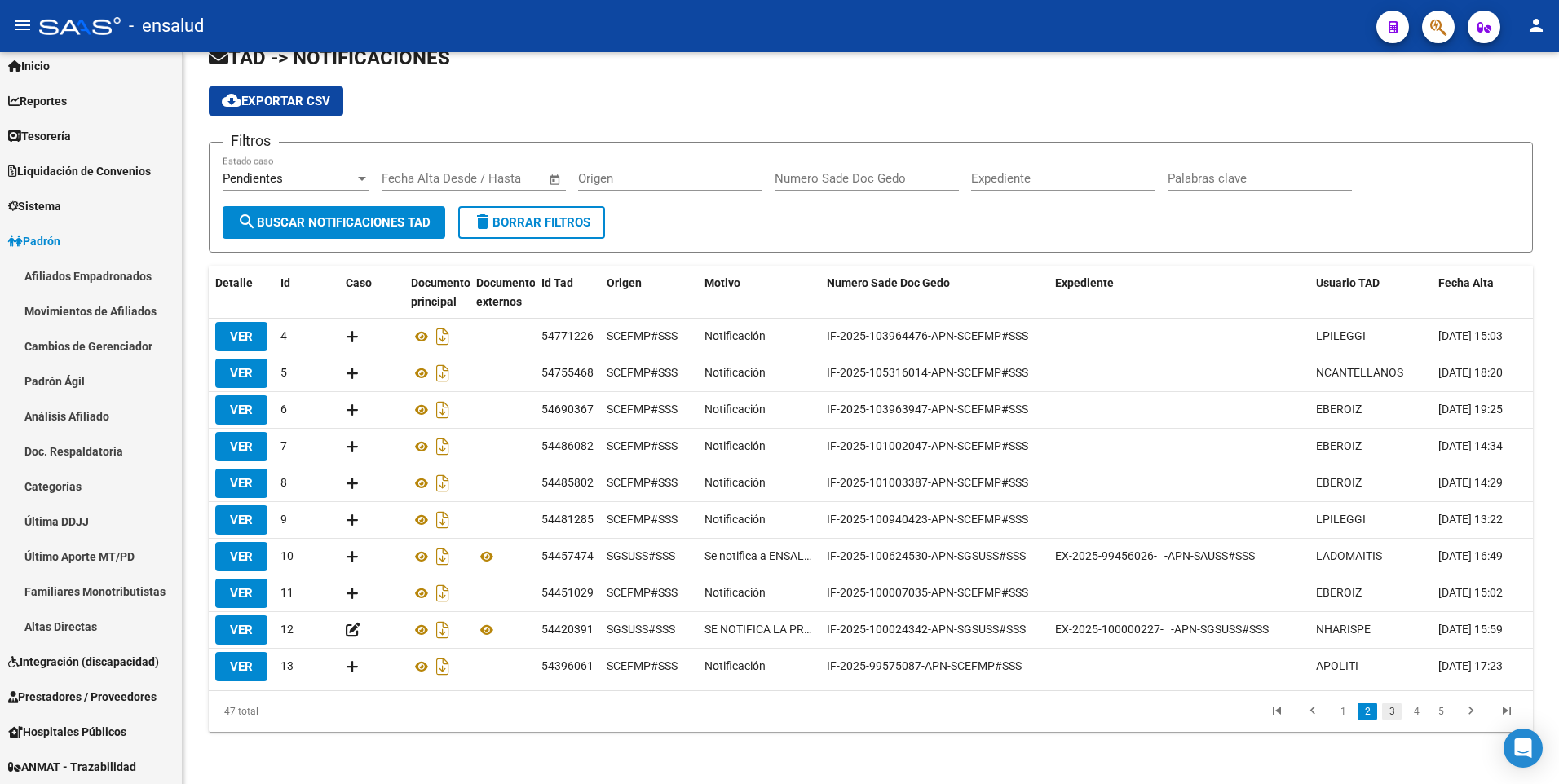
click at [1389, 707] on link "3" at bounding box center [1391, 711] width 20 height 18
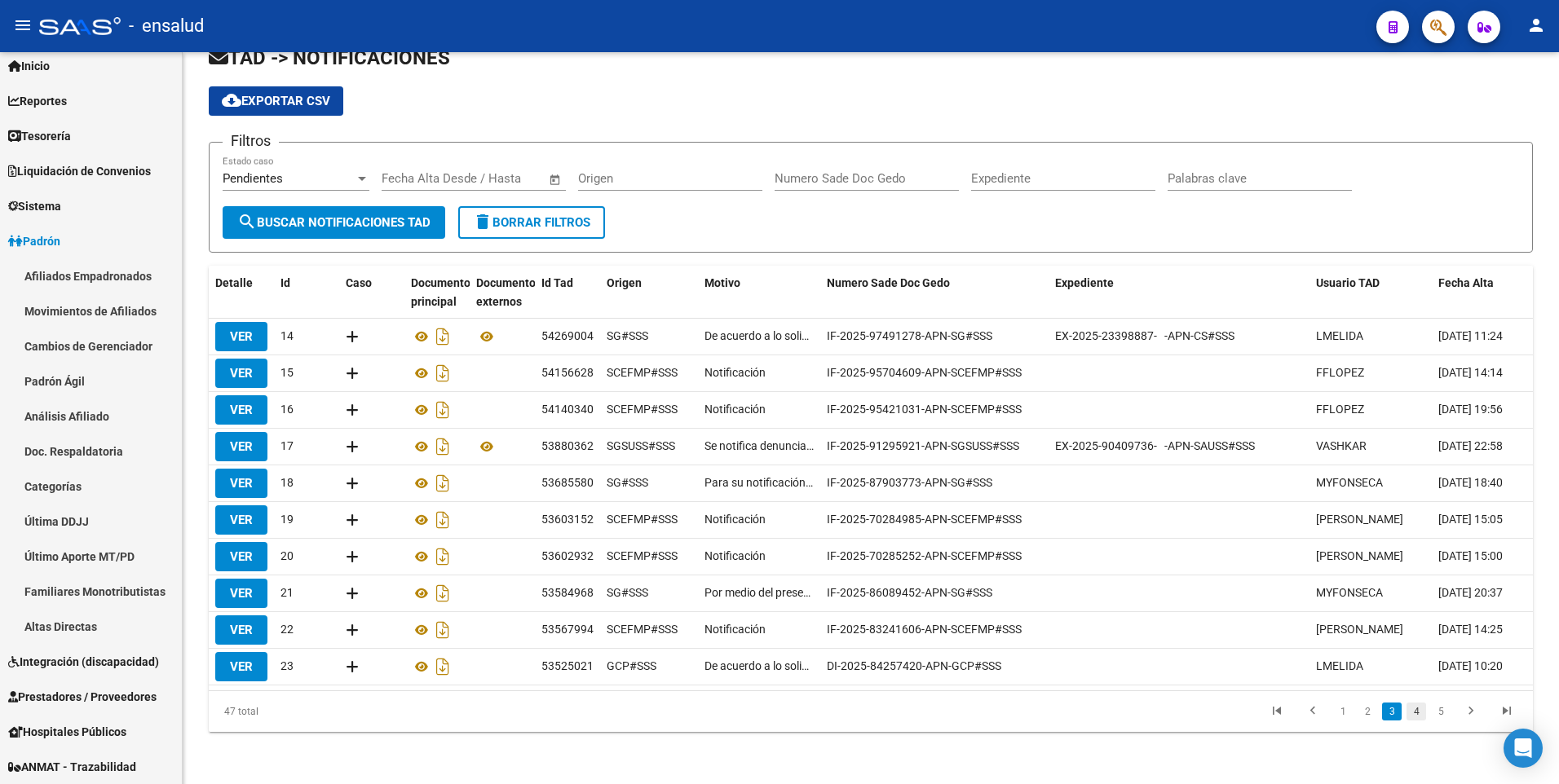
click at [1417, 717] on link "4" at bounding box center [1416, 711] width 20 height 18
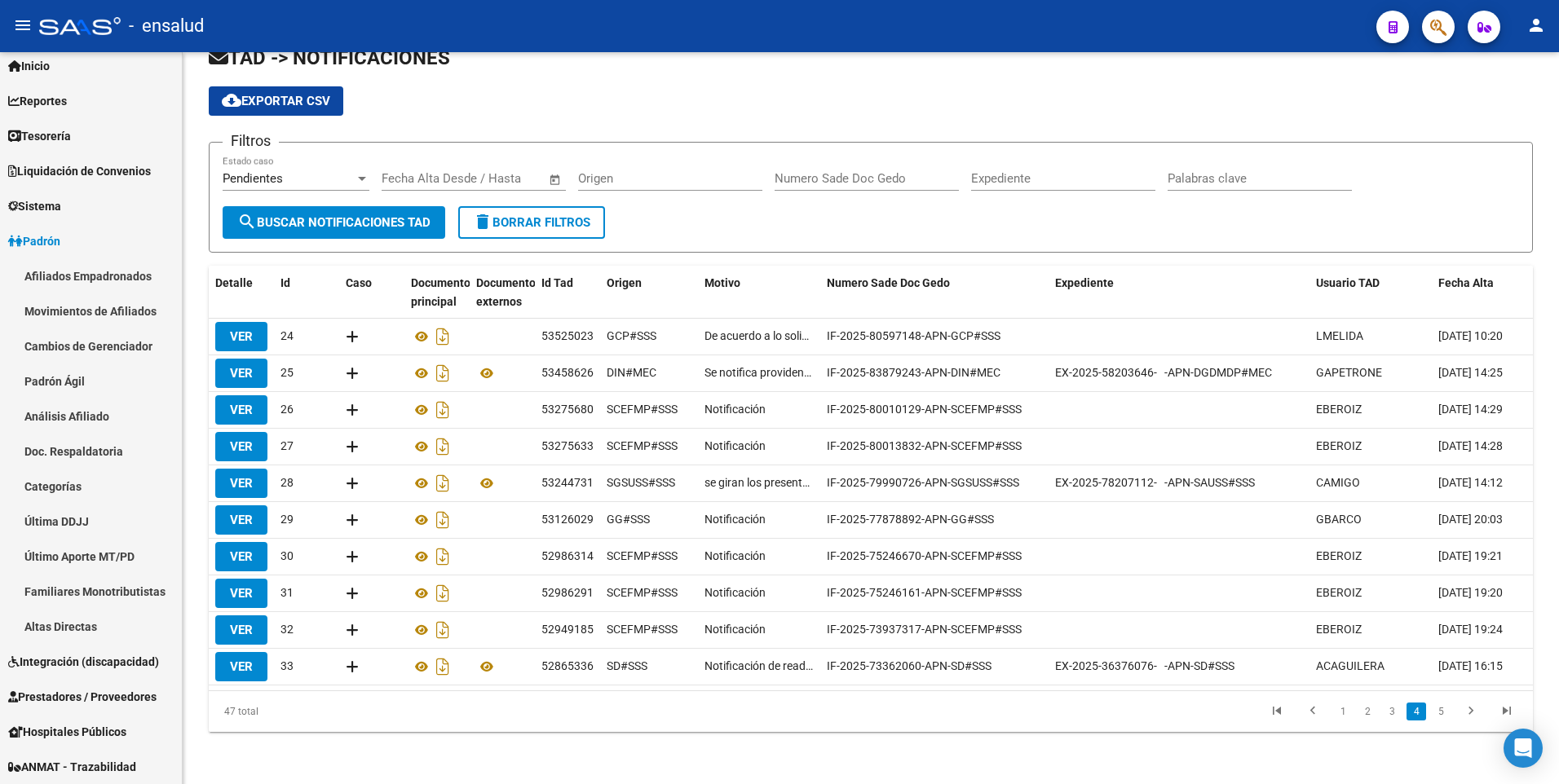
click at [1417, 717] on link "4" at bounding box center [1416, 711] width 20 height 18
click at [1406, 703] on link "4" at bounding box center [1416, 711] width 20 height 18
click at [1448, 717] on link "5" at bounding box center [1440, 711] width 20 height 18
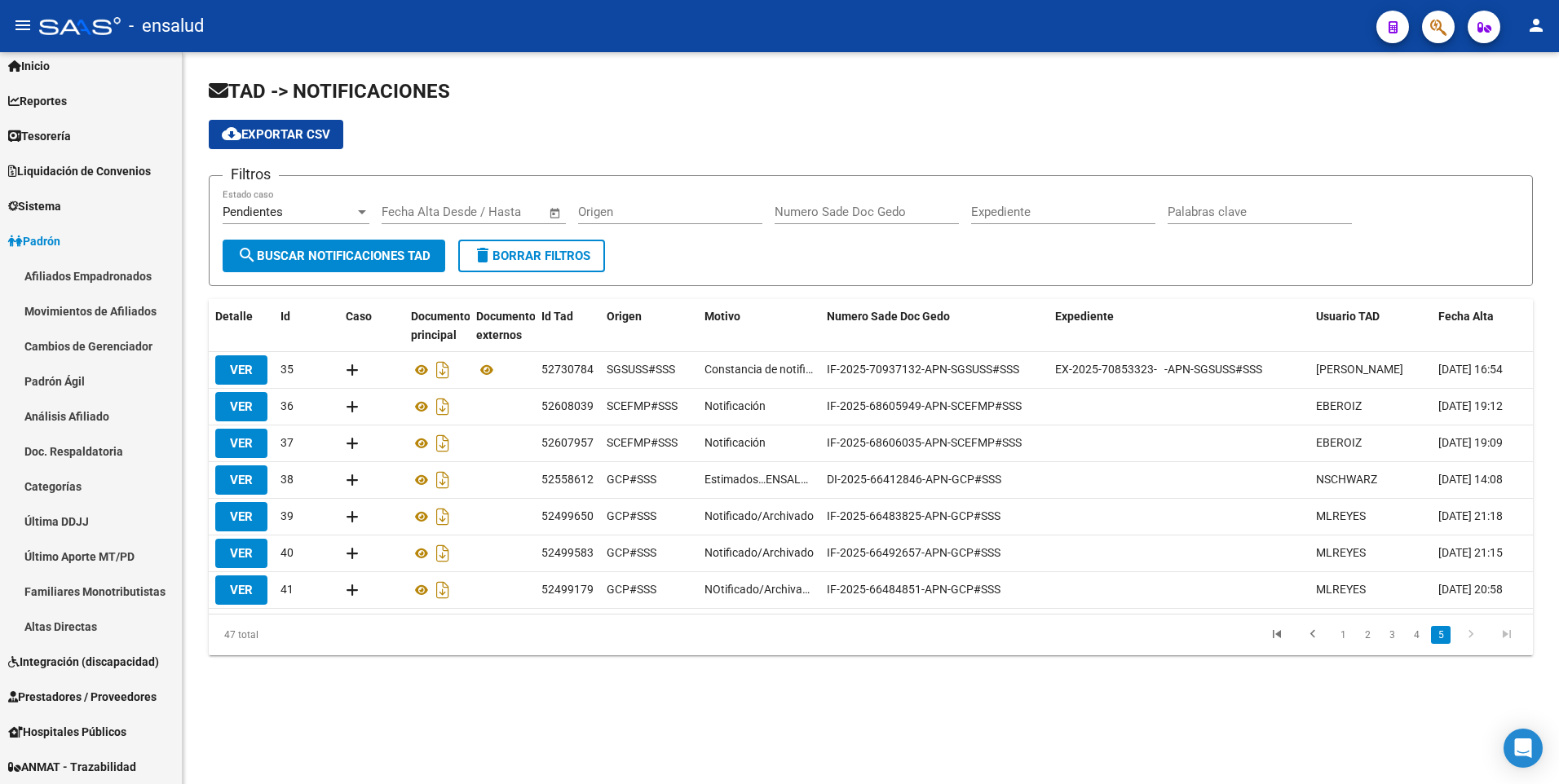
scroll to position [0, 0]
click at [1422, 643] on link "4" at bounding box center [1416, 634] width 20 height 18
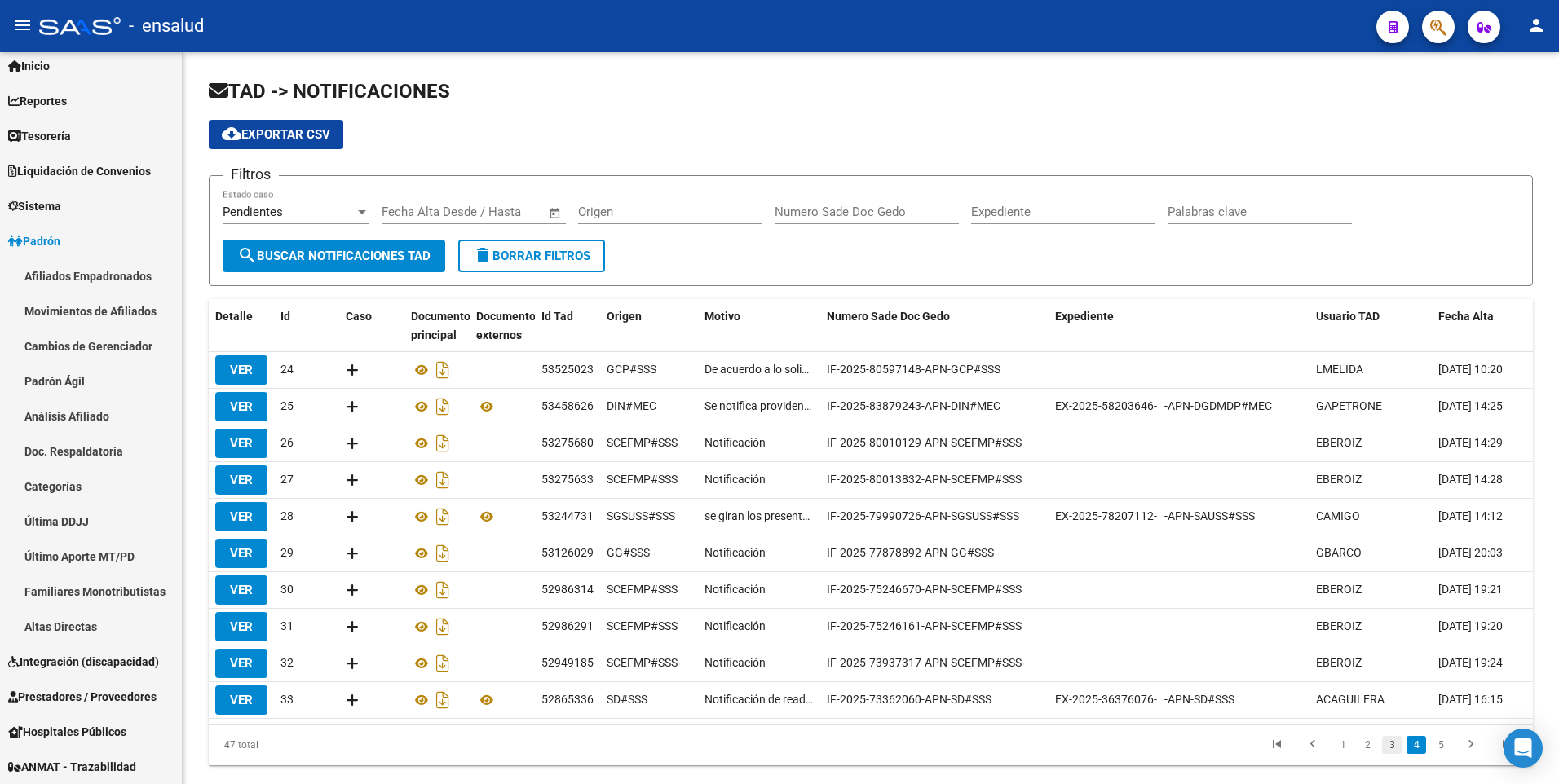
click at [1393, 750] on link "3" at bounding box center [1391, 745] width 20 height 18
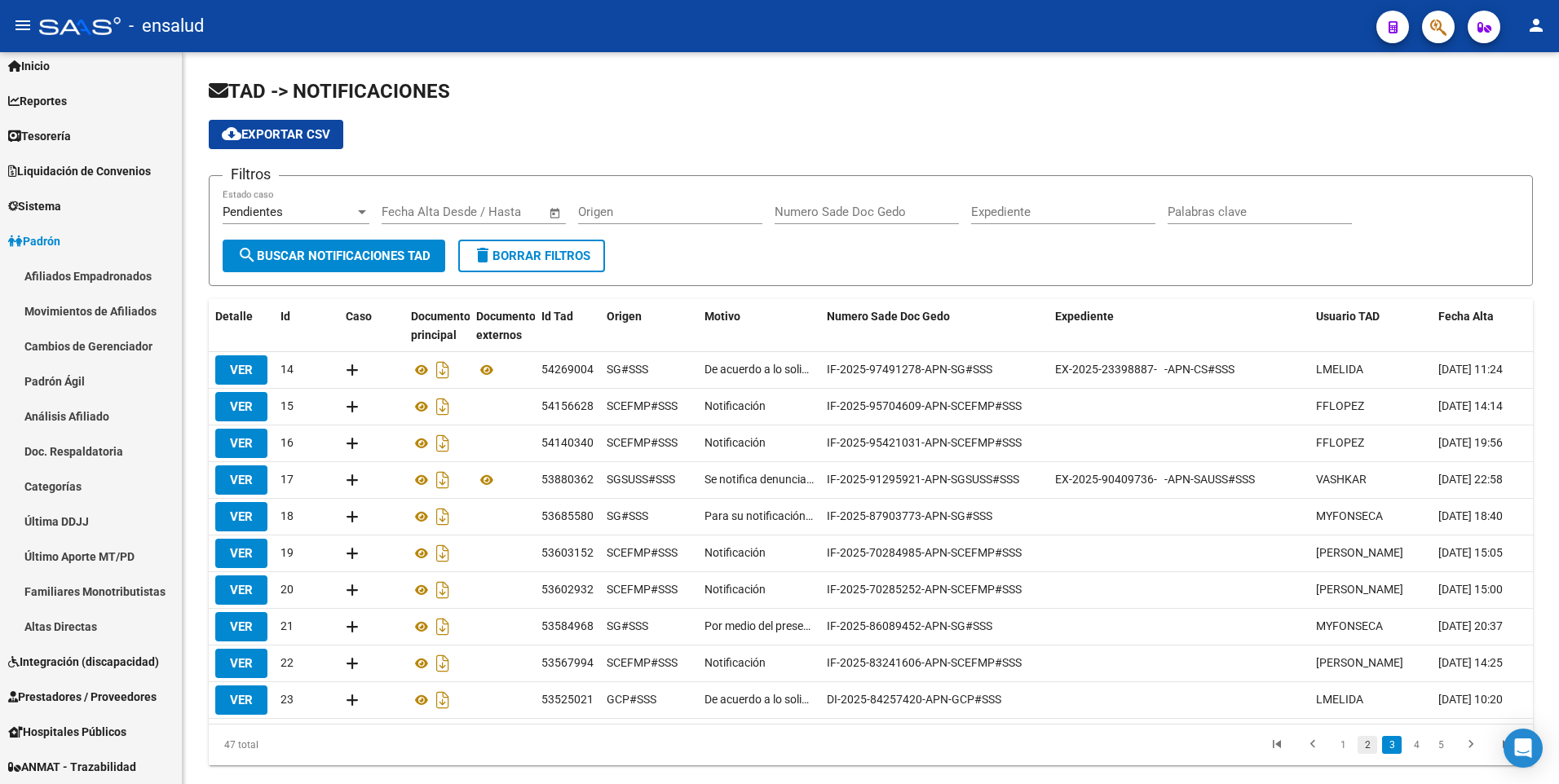
click at [1366, 754] on link "2" at bounding box center [1367, 745] width 20 height 18
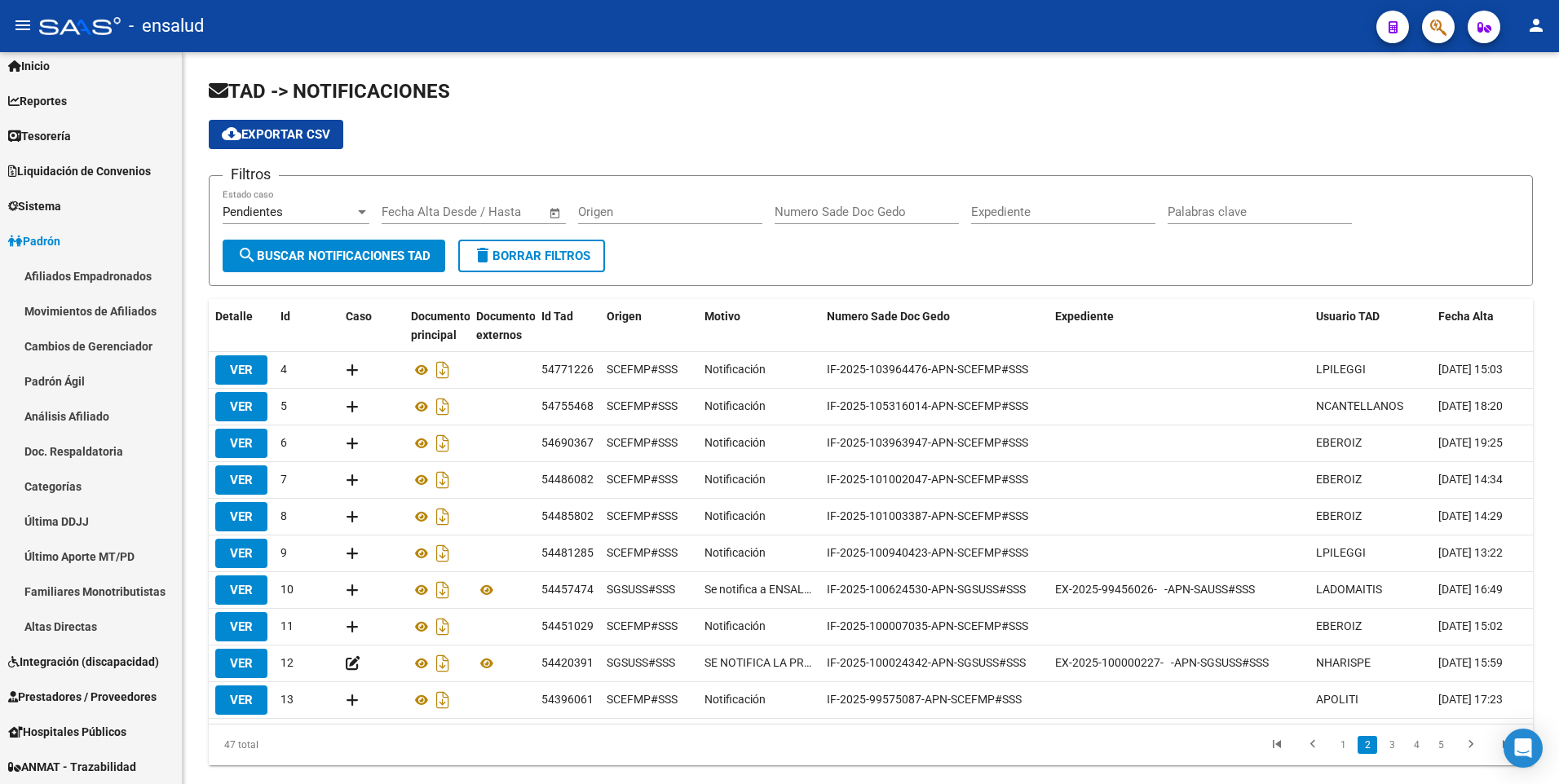
click at [1330, 751] on li "1" at bounding box center [1343, 746] width 24 height 28
click at [1341, 754] on link "1" at bounding box center [1343, 745] width 20 height 18
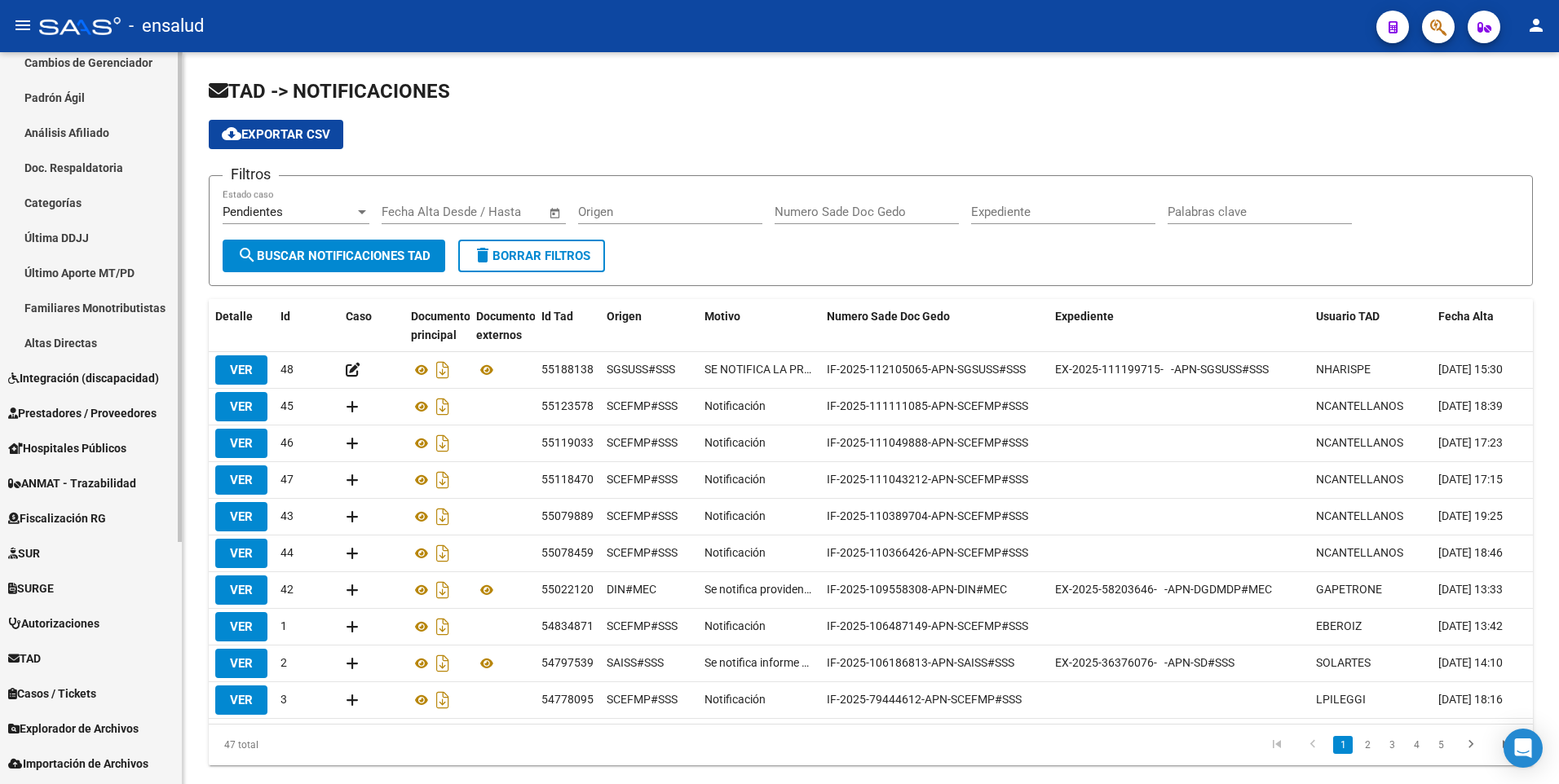
scroll to position [361, 0]
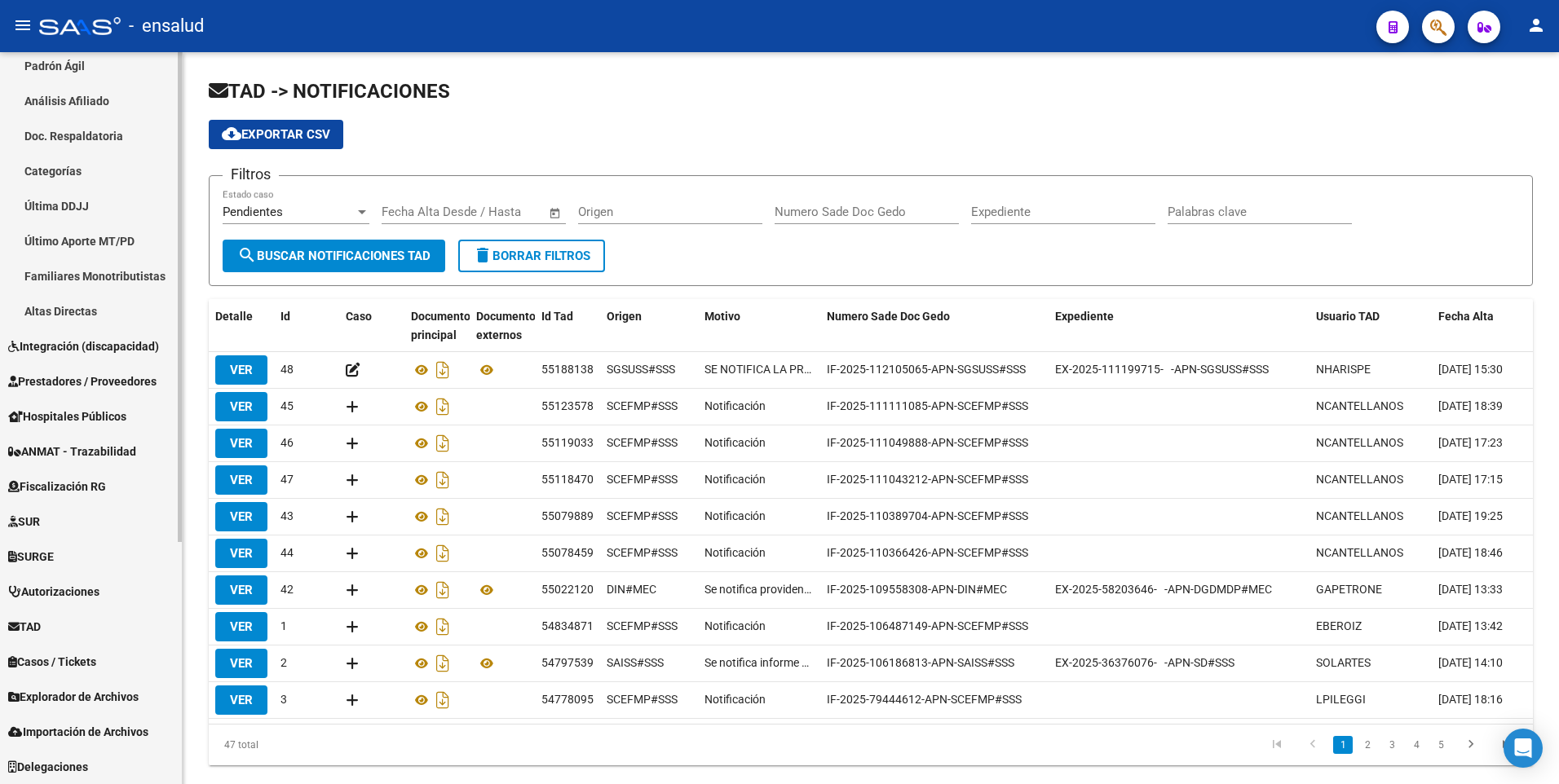
click at [155, 461] on div "Firma Express Inicio Calendario SSS Instructivos Contacto OS Reportes Tablero d…" at bounding box center [93, 237] width 186 height 1093
click at [33, 658] on span "Casos / Tickets" at bounding box center [52, 661] width 88 height 18
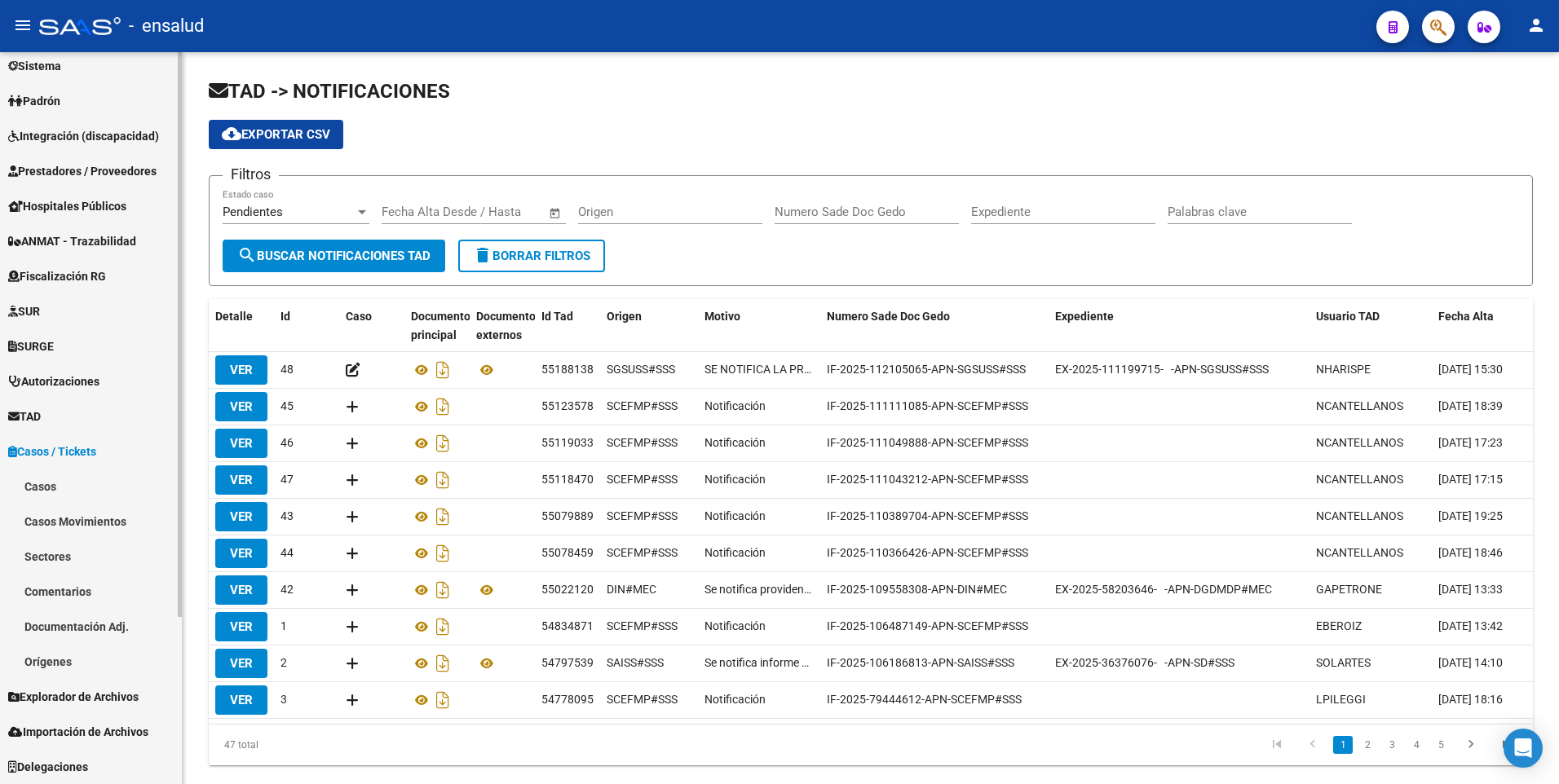
scroll to position [185, 0]
click at [112, 525] on link "Casos Movimientos" at bounding box center [91, 521] width 182 height 35
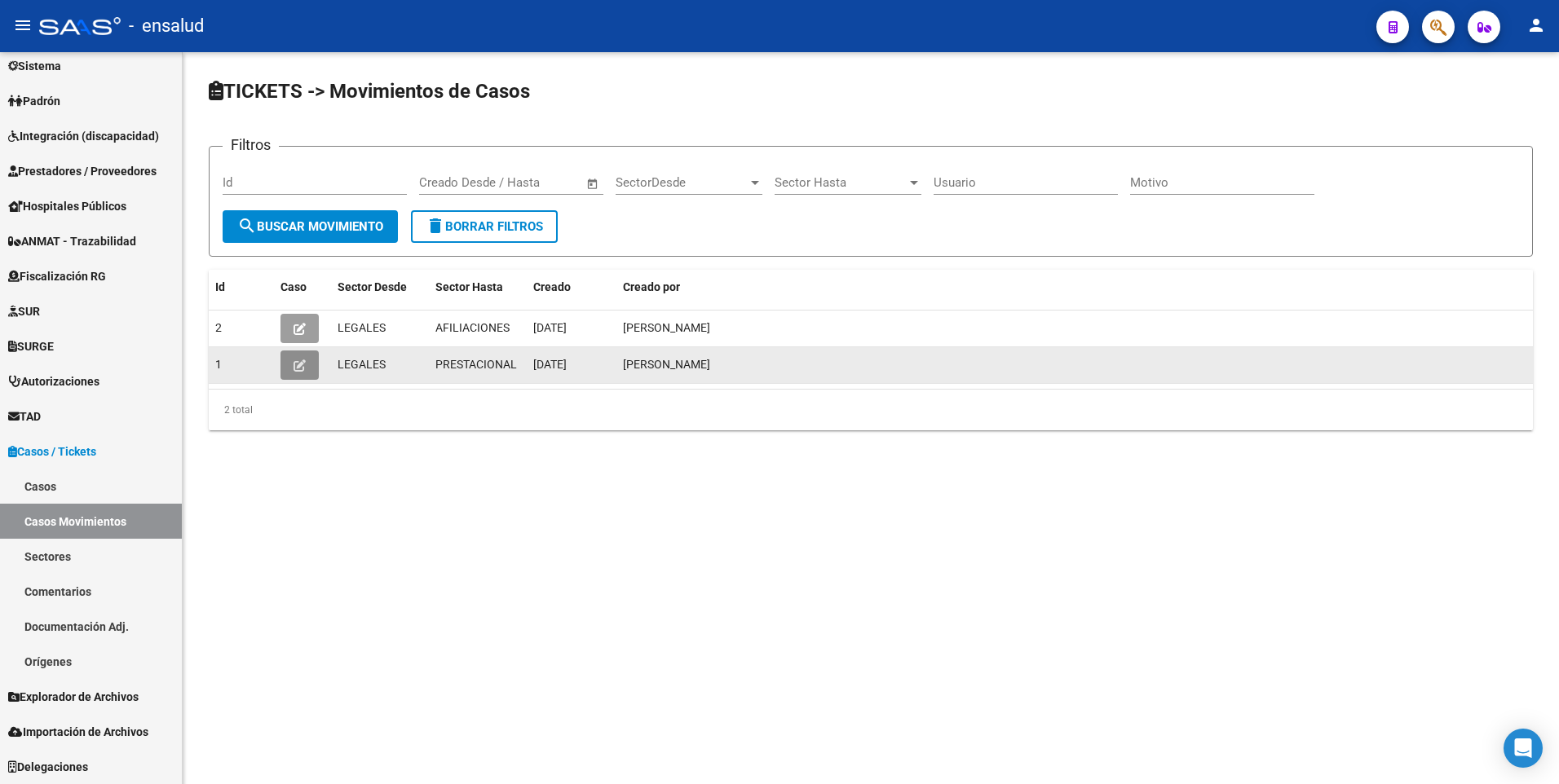
click at [304, 364] on icon "button" at bounding box center [299, 365] width 12 height 12
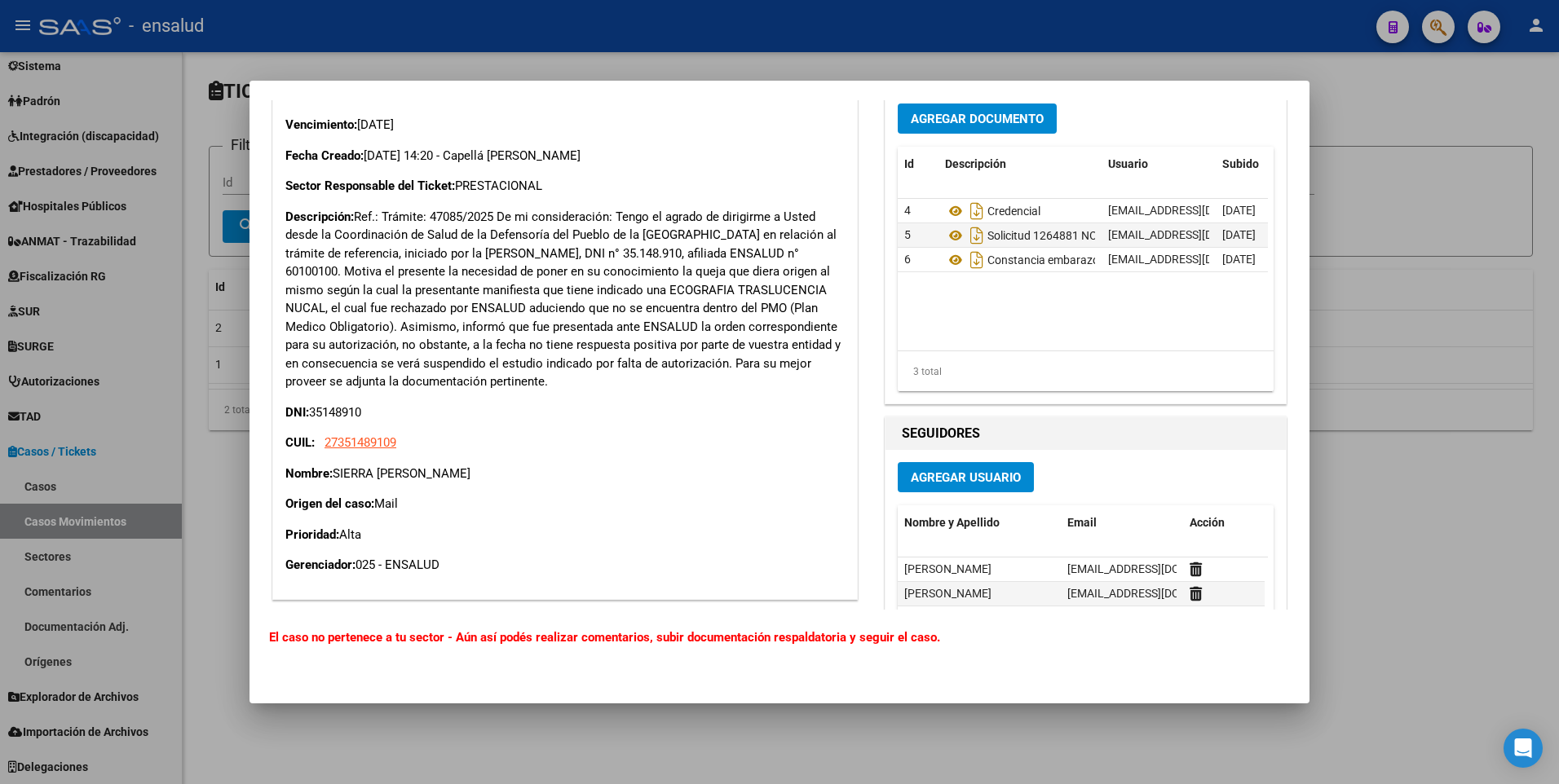
scroll to position [506, 0]
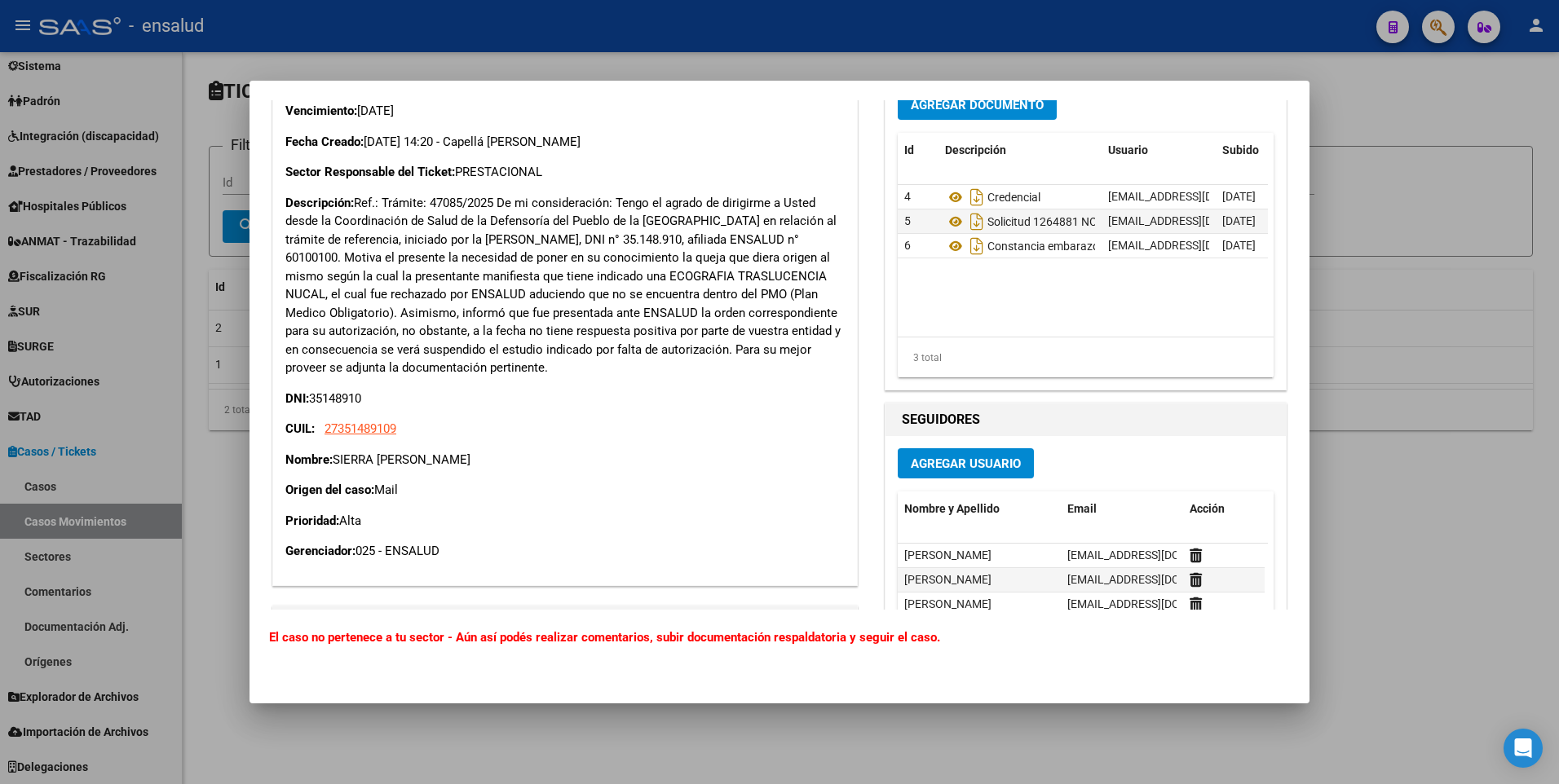
click at [649, 374] on p "Descripción: Ref.: Trámite: 47085/2025 De mi consideración: Tengo el agrado de …" at bounding box center [565, 286] width 559 height 184
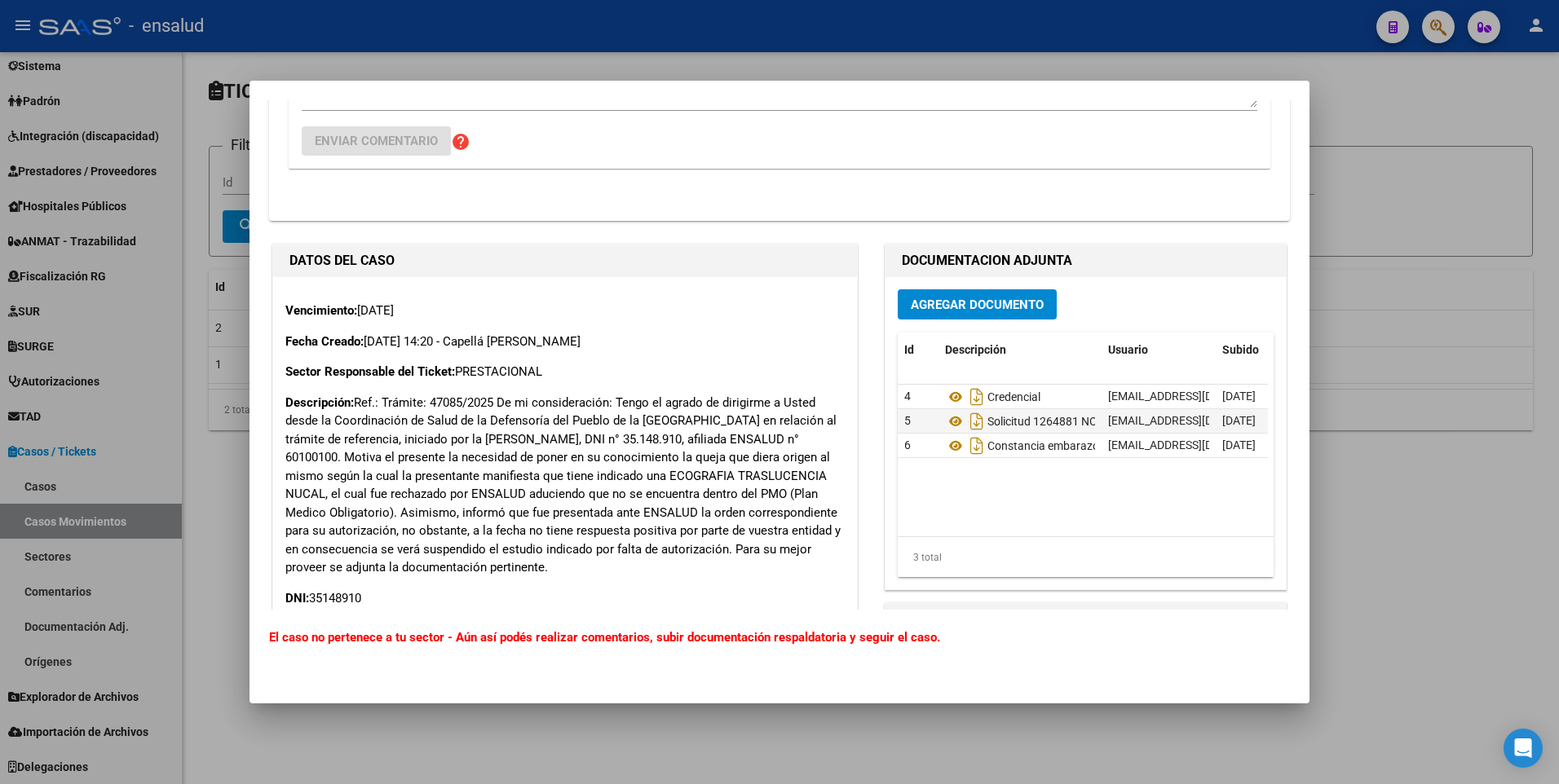
scroll to position [302, 0]
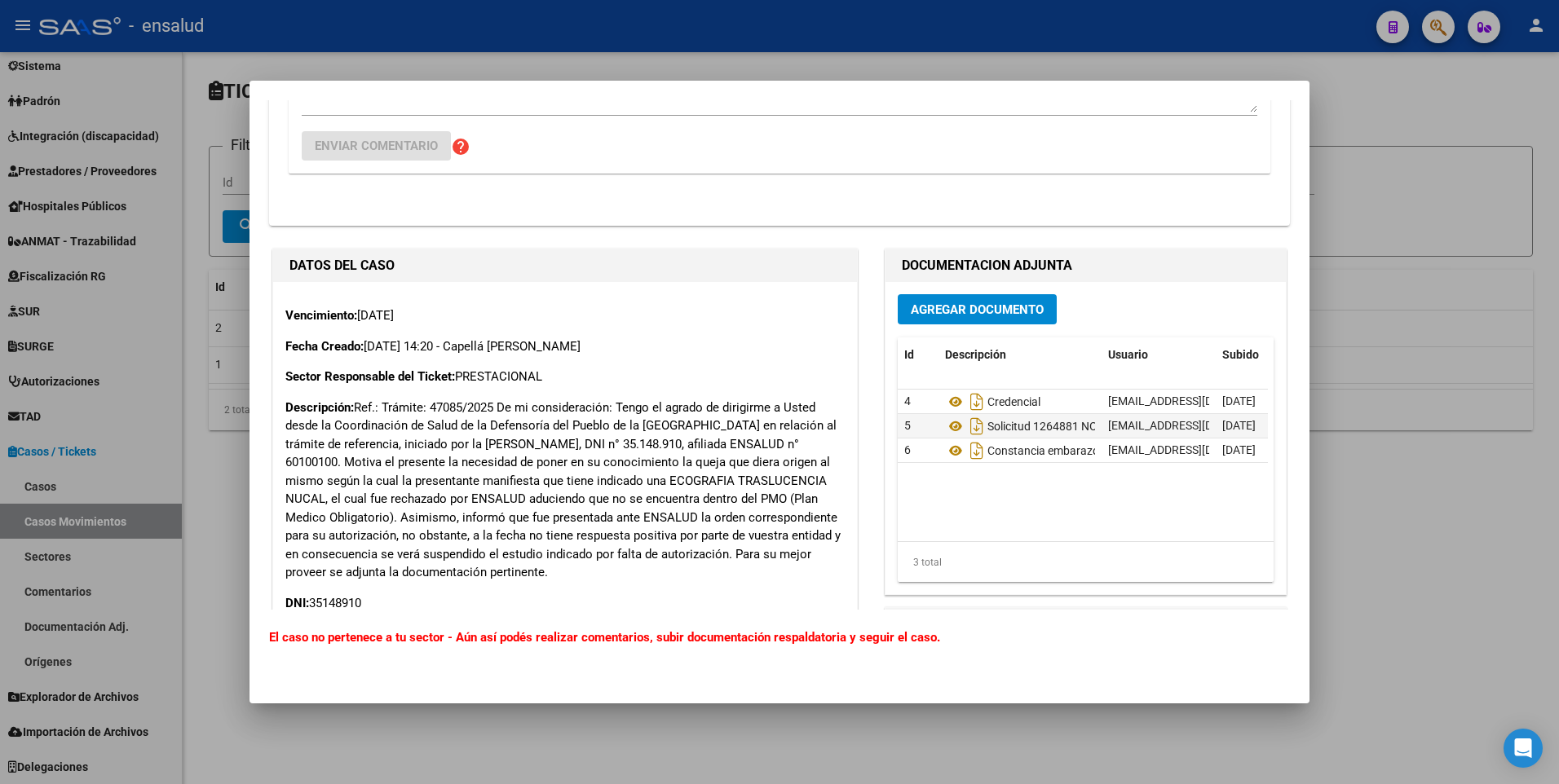
click at [727, 455] on p "Descripción: Ref.: Trámite: 47085/2025 De mi consideración: Tengo el agrado de …" at bounding box center [565, 491] width 559 height 184
click at [1419, 121] on div at bounding box center [780, 392] width 1559 height 784
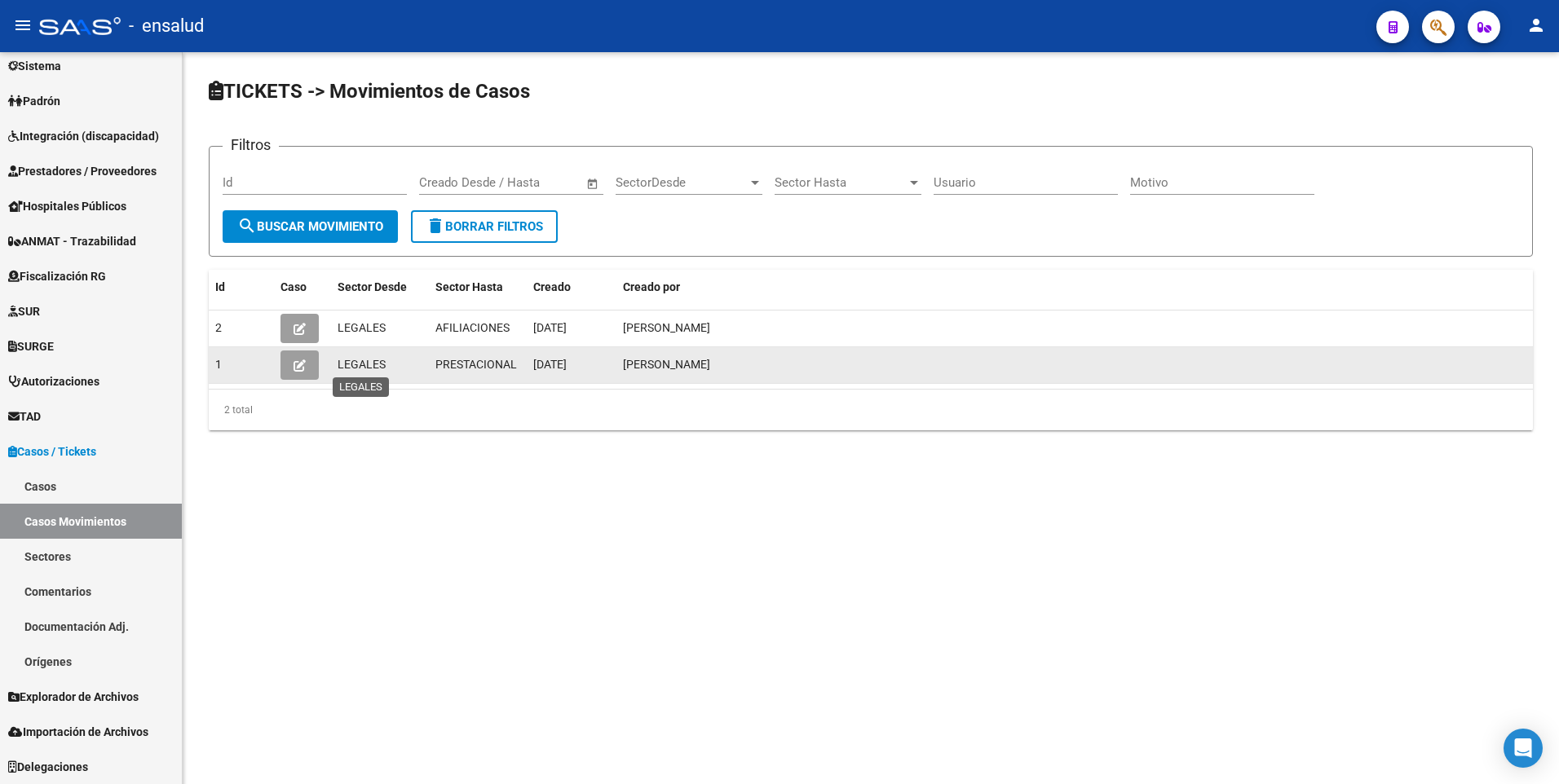
click at [359, 367] on span "LEGALES" at bounding box center [361, 364] width 48 height 13
